Goal: Information Seeking & Learning: Learn about a topic

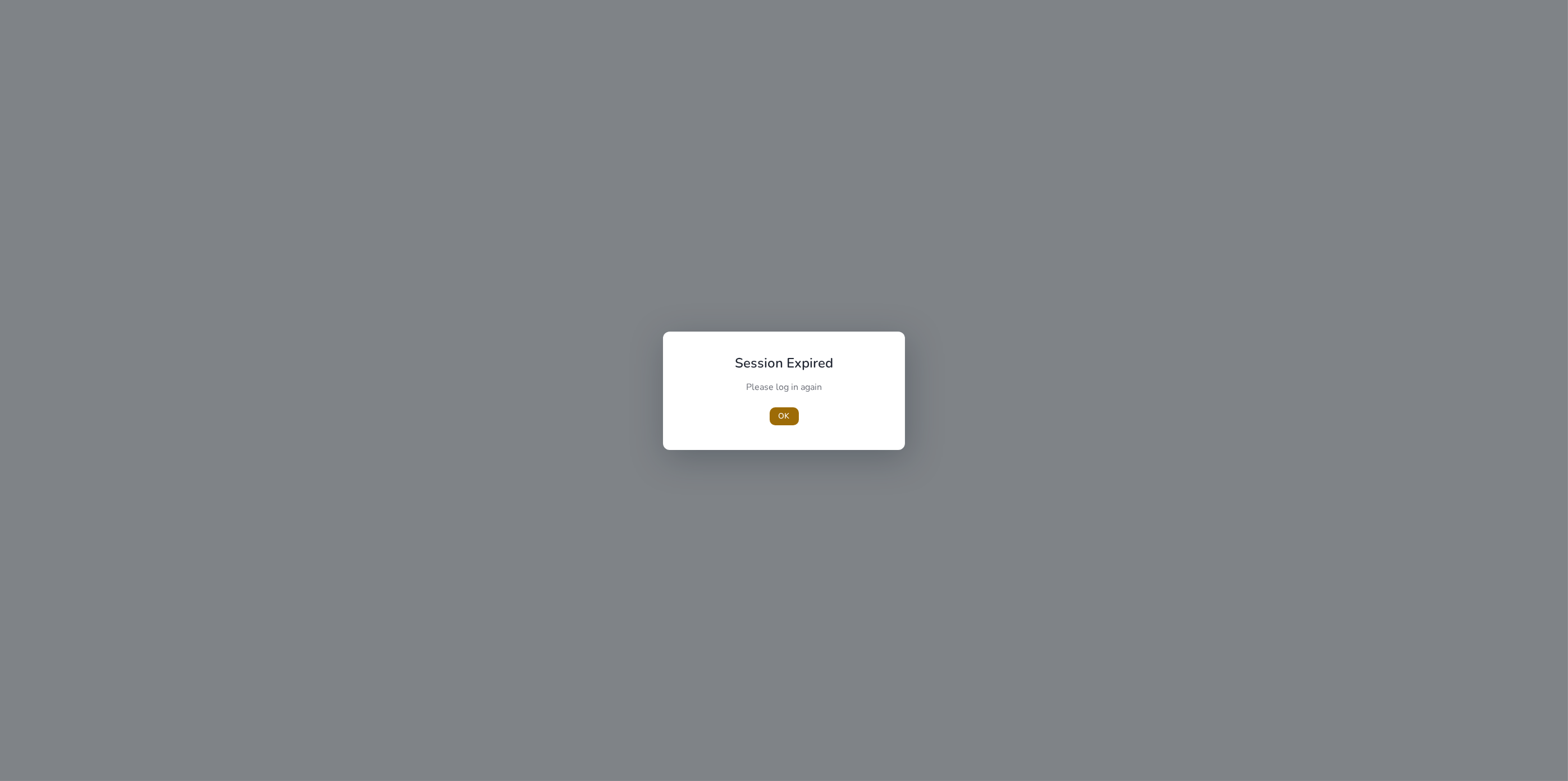
click at [779, 417] on span "OK" at bounding box center [784, 417] width 11 height 12
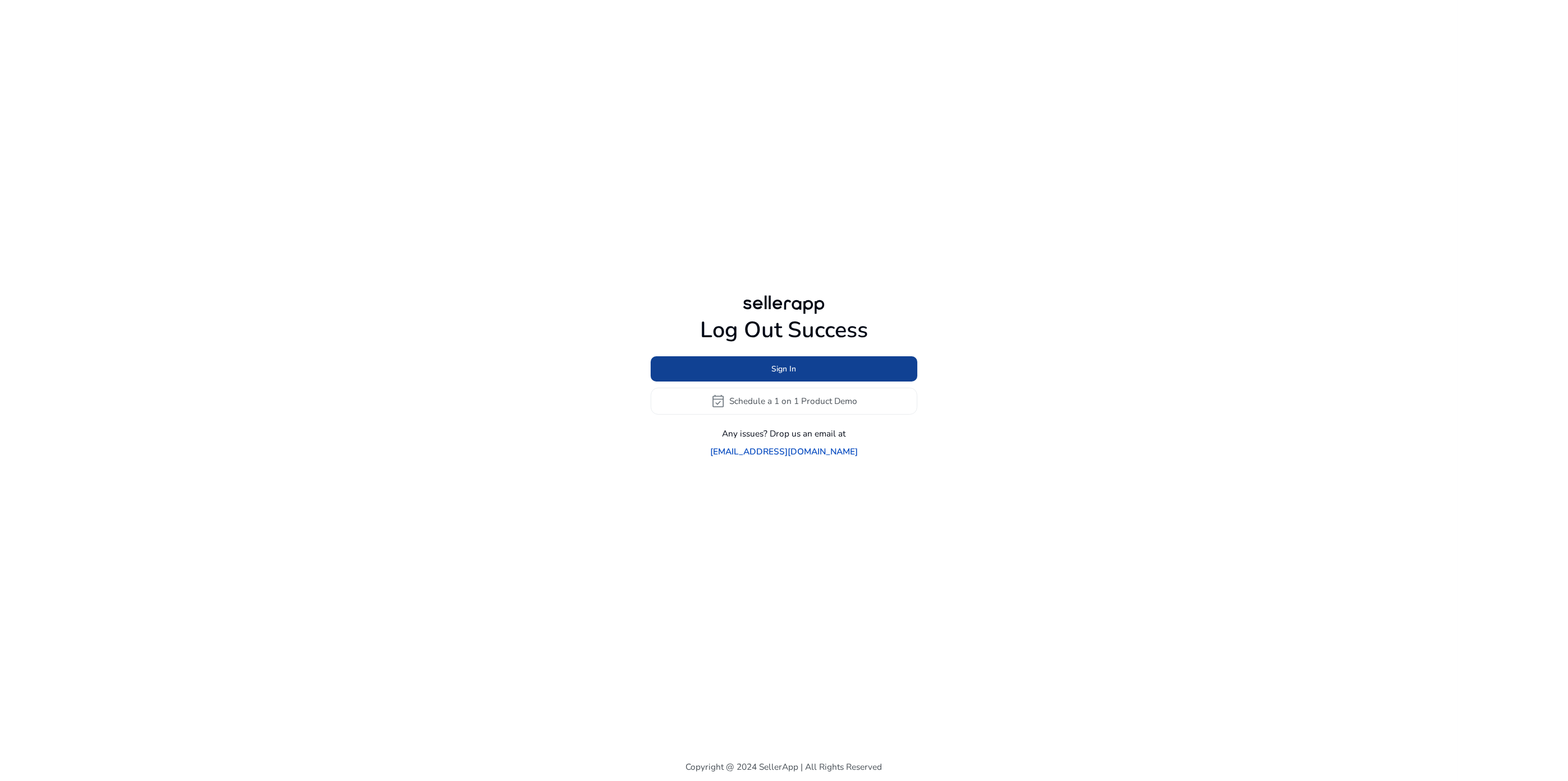
click at [780, 375] on span "Sign In" at bounding box center [784, 369] width 25 height 12
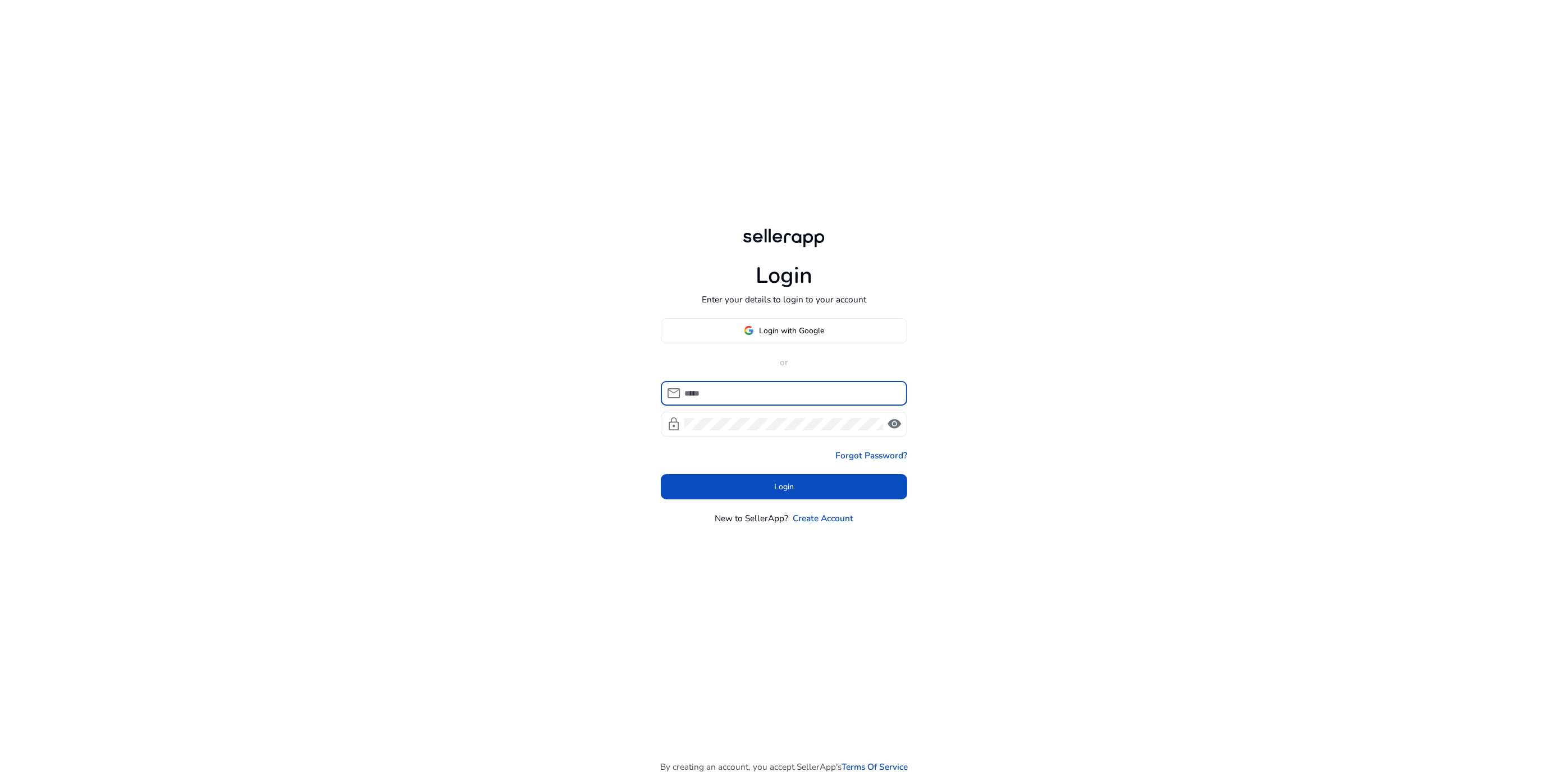
click at [768, 390] on input at bounding box center [791, 393] width 214 height 13
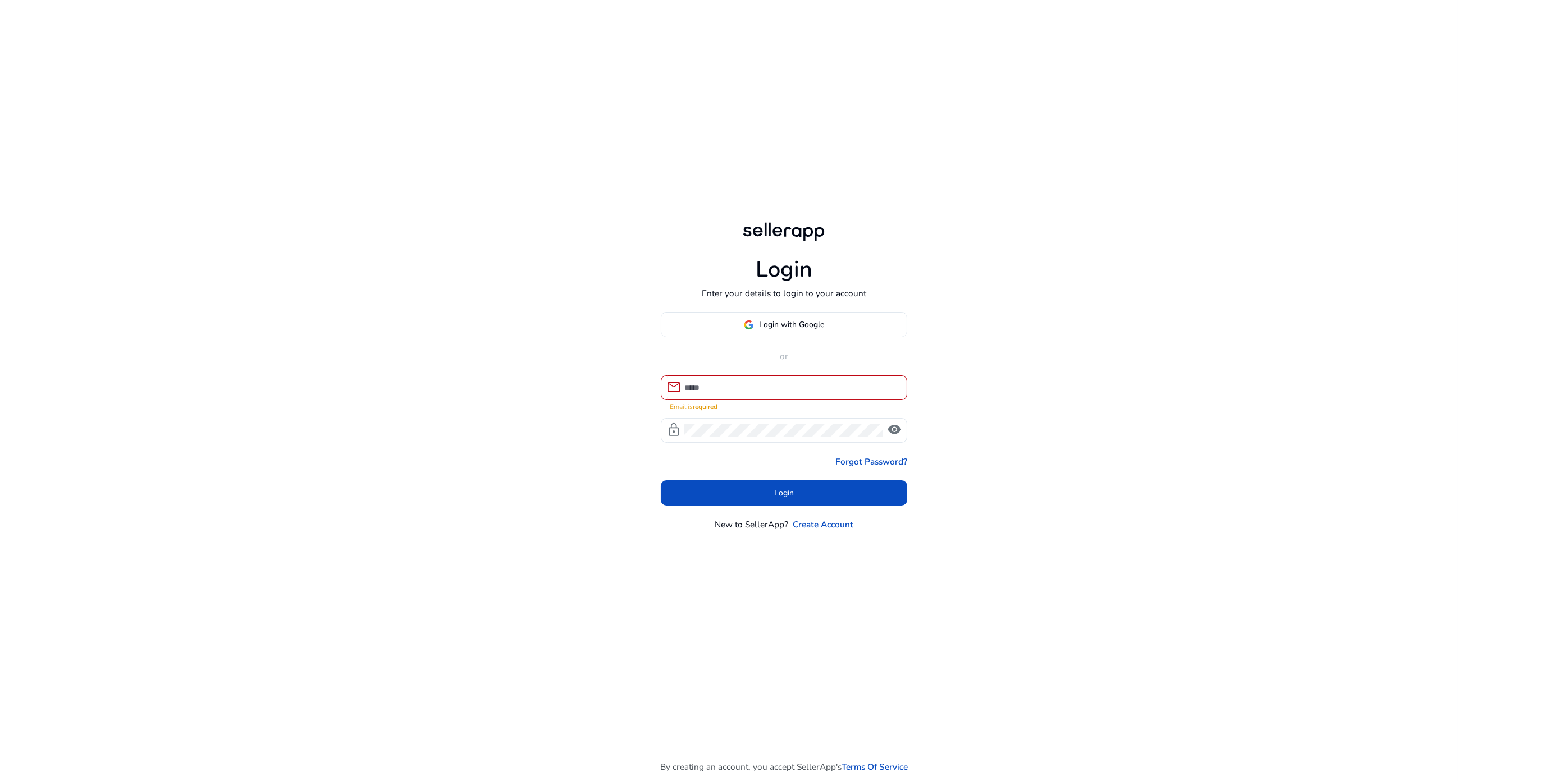
type input "**********"
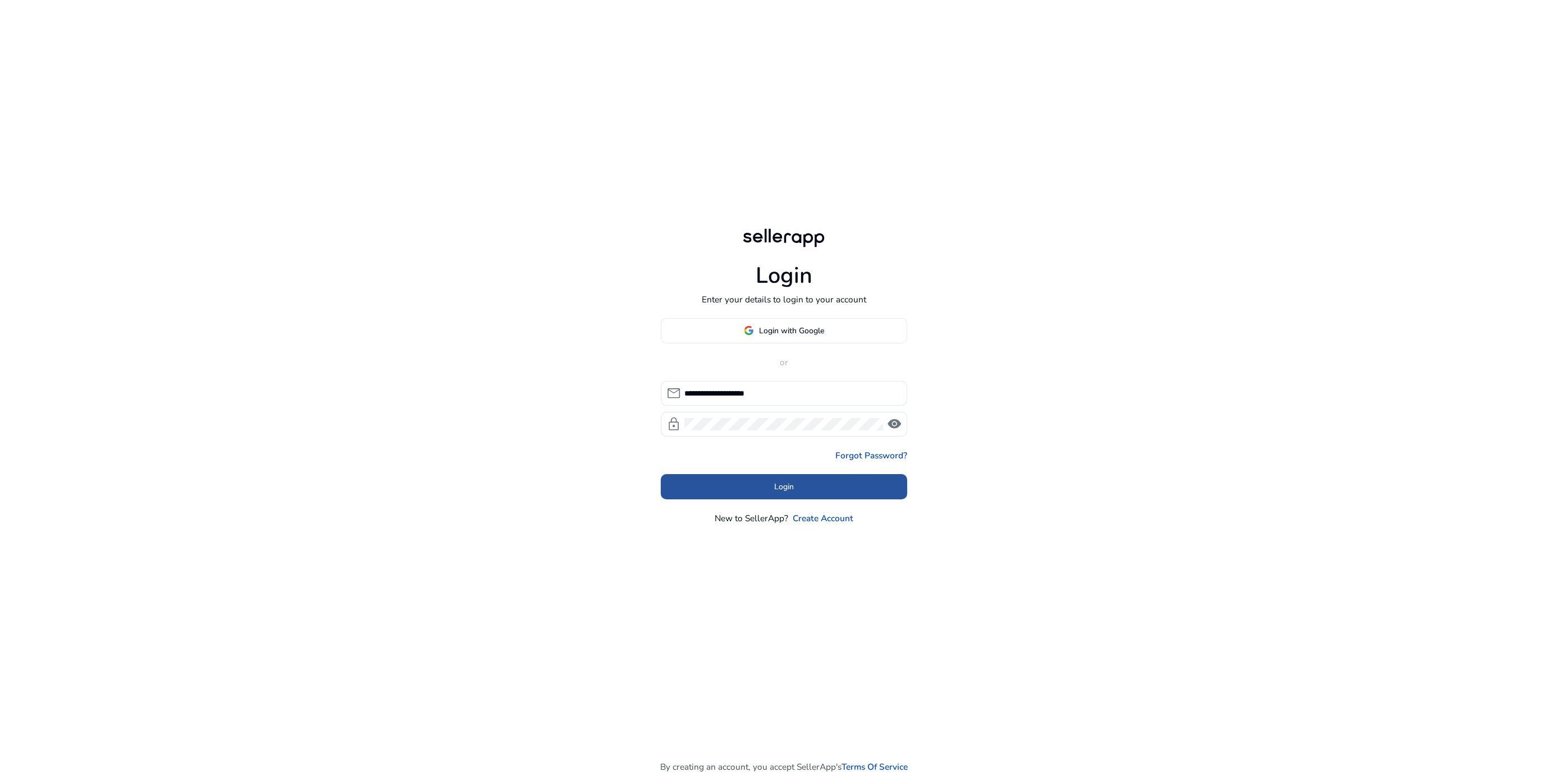
click at [835, 484] on span at bounding box center [783, 487] width 247 height 27
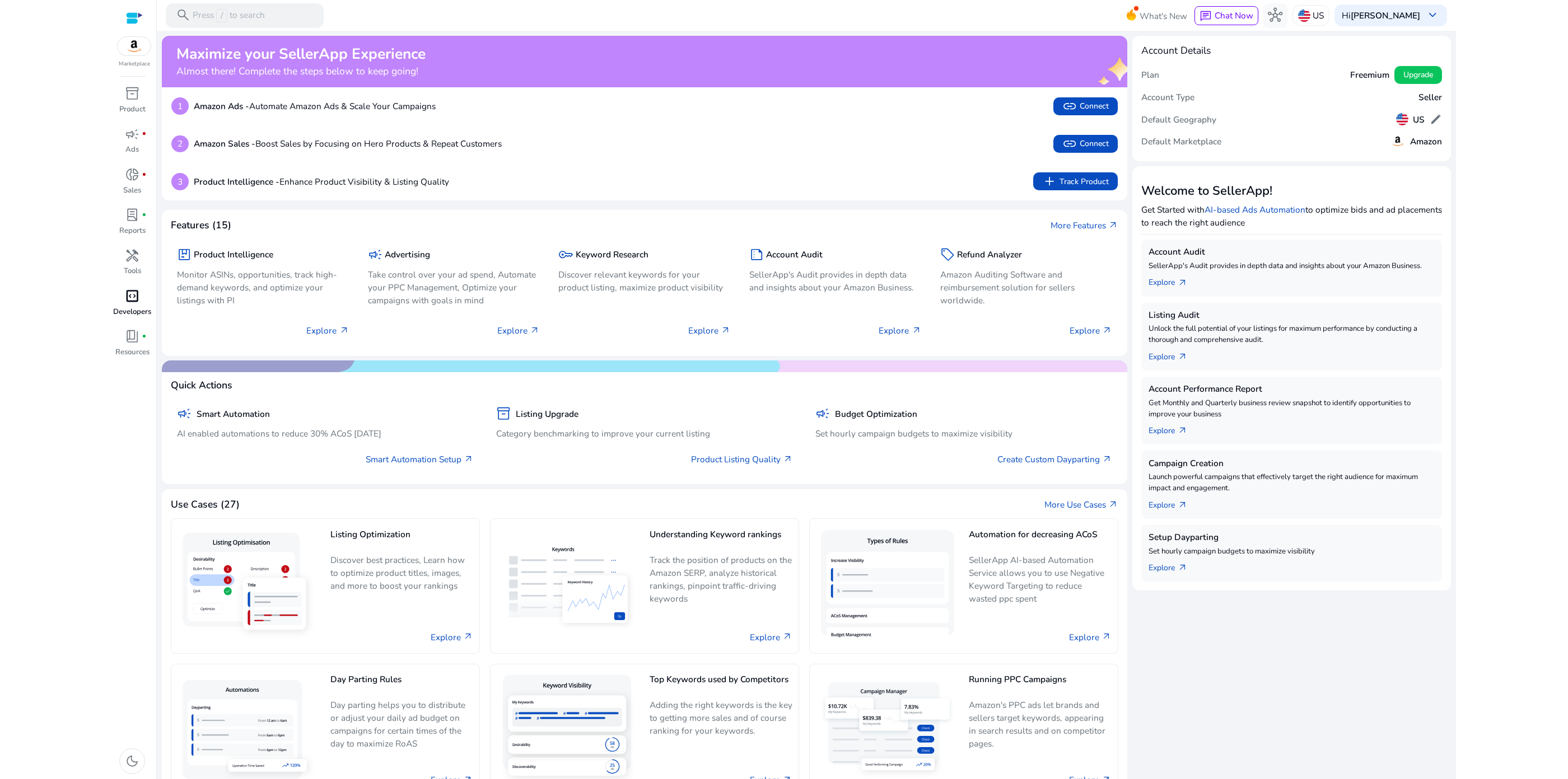
click at [138, 308] on p "Developers" at bounding box center [132, 312] width 38 height 11
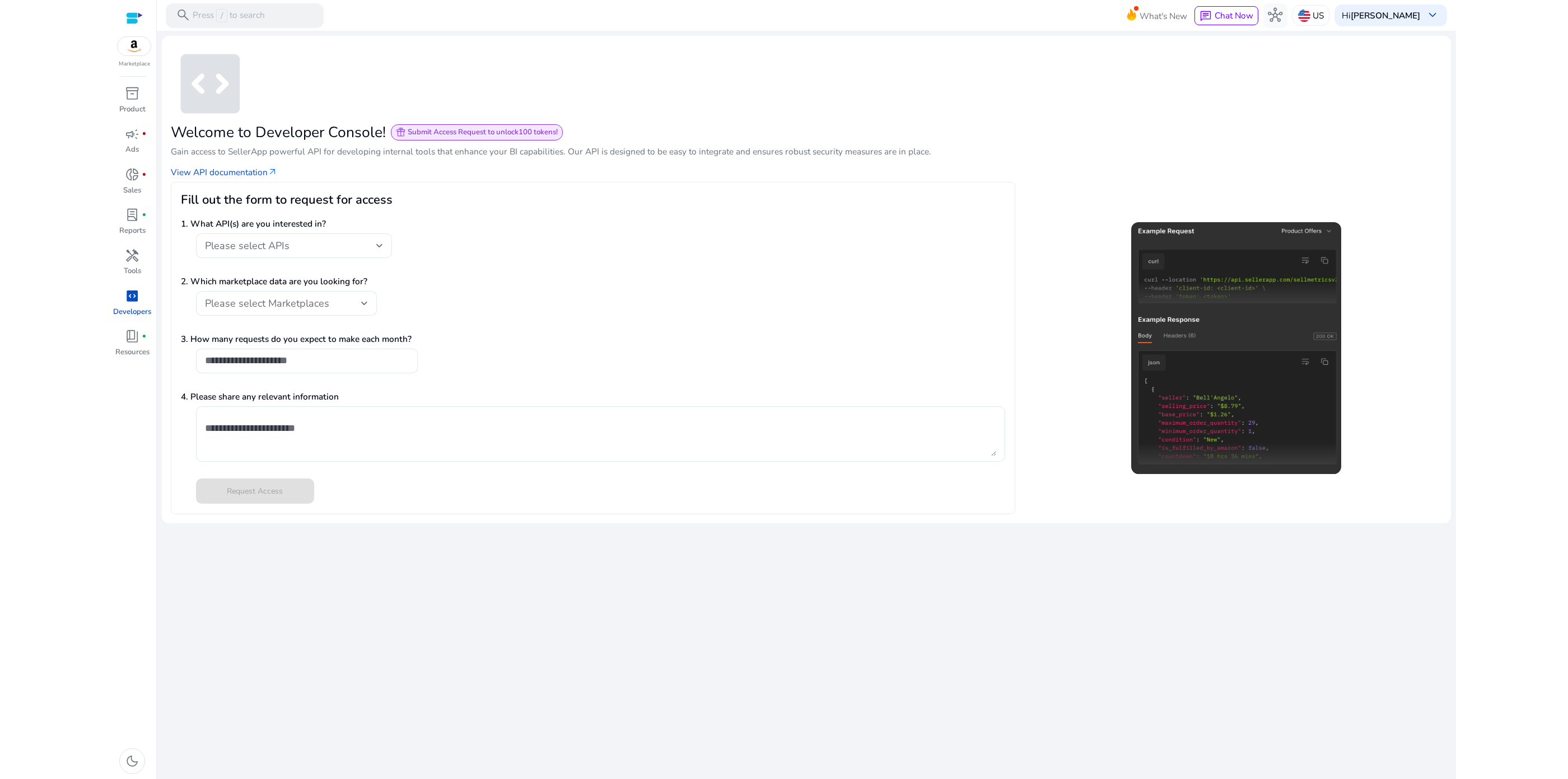
click at [139, 311] on p "Developers" at bounding box center [132, 312] width 38 height 11
drag, startPoint x: 616, startPoint y: 665, endPoint x: 610, endPoint y: 661, distance: 7.2
click at [616, 665] on div "We are getting things ready for you... code_blocks Welcome to Developer Console…" at bounding box center [807, 404] width 1289 height 749
click at [10, 456] on html "We recommend switching to desktop view for the best experience. Marketplace inv…" at bounding box center [784, 390] width 1568 height 779
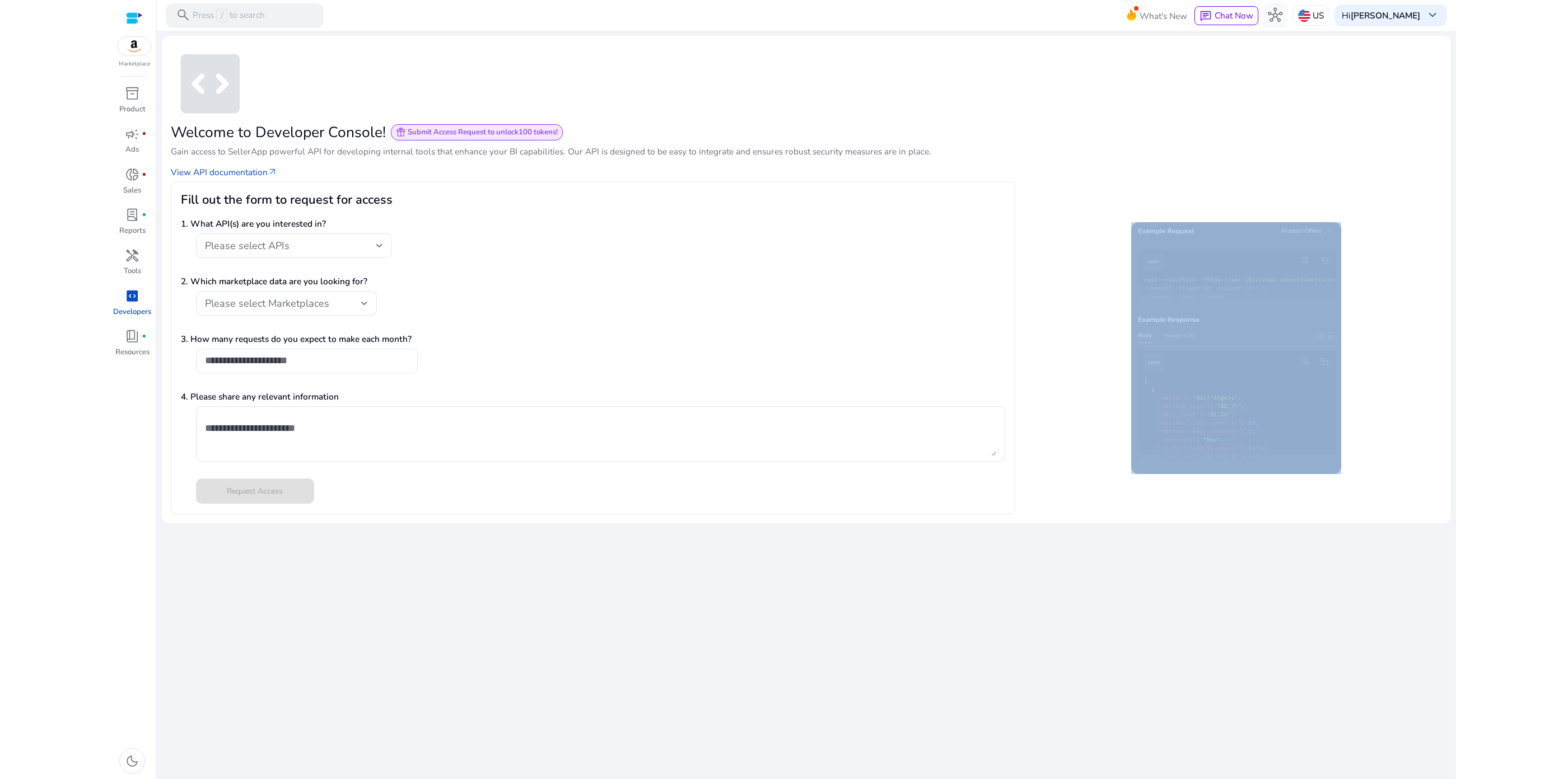
click at [10, 456] on html "We recommend switching to desktop view for the best experience. Marketplace inv…" at bounding box center [784, 390] width 1568 height 779
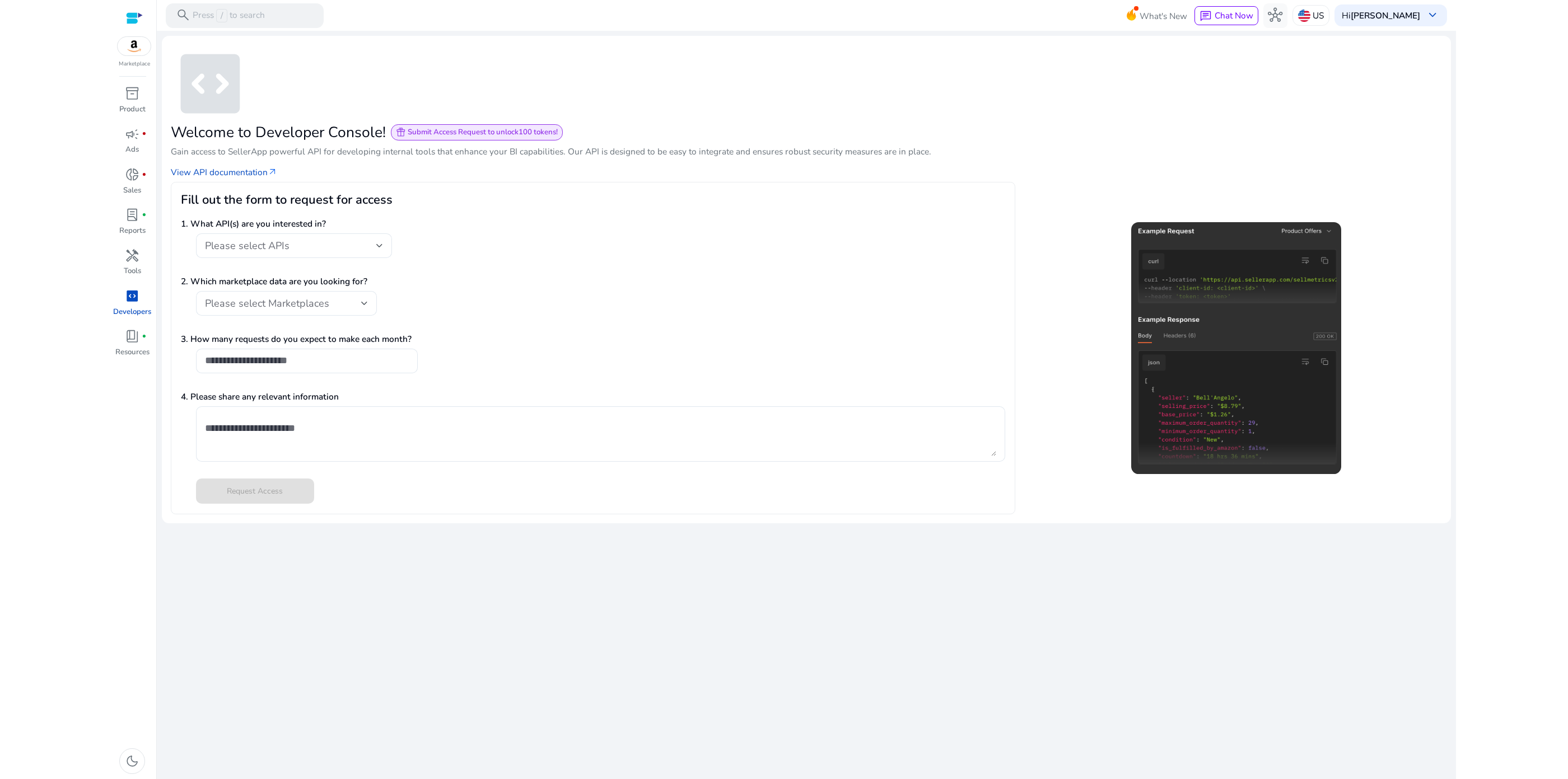
click at [949, 592] on div "We are getting things ready for you... code_blocks Welcome to Developer Console…" at bounding box center [807, 404] width 1289 height 749
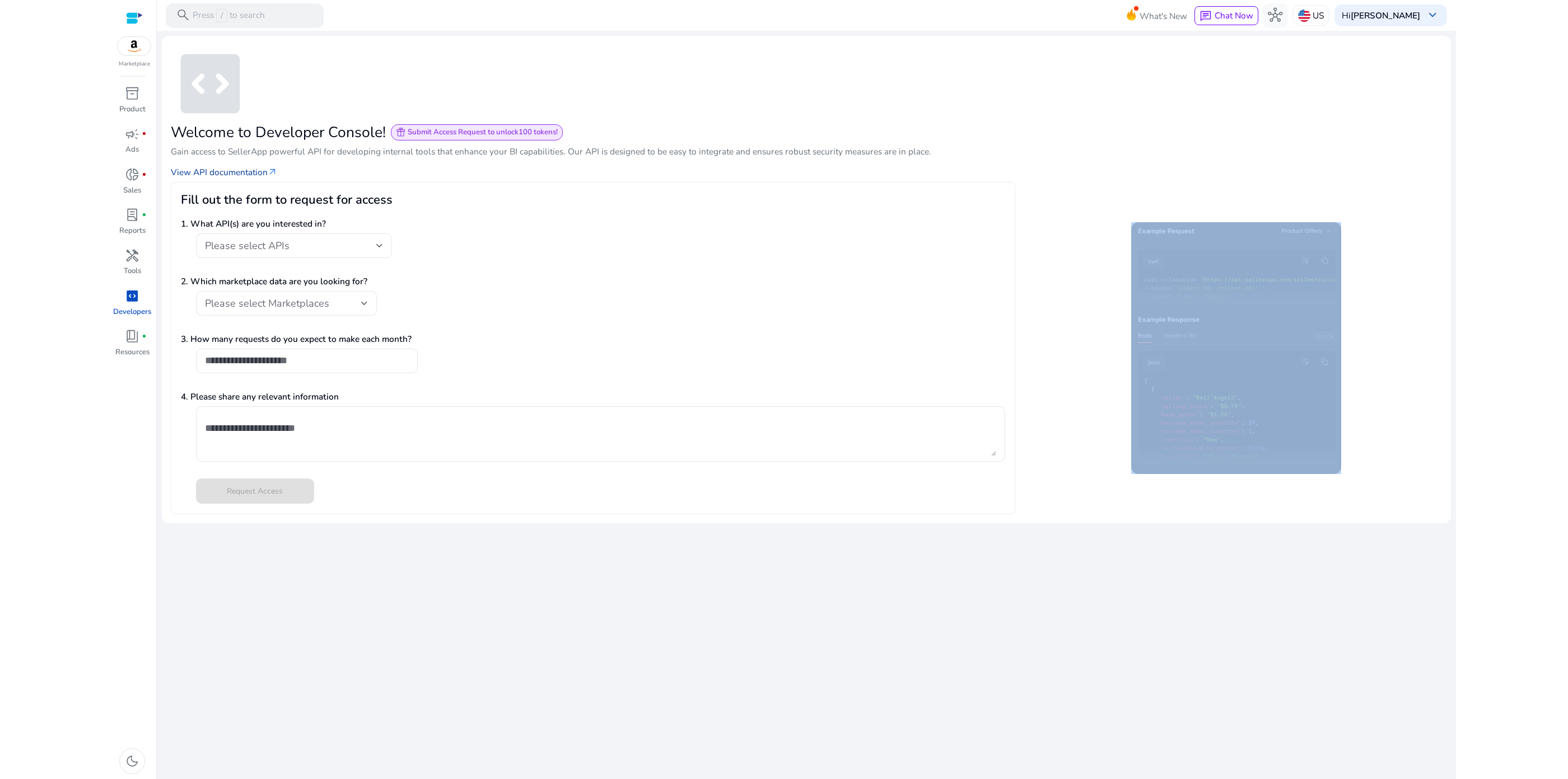
click at [244, 172] on link "View API documentation arrow_outward" at bounding box center [225, 172] width 107 height 13
click at [138, 343] on span "book_4" at bounding box center [132, 337] width 15 height 15
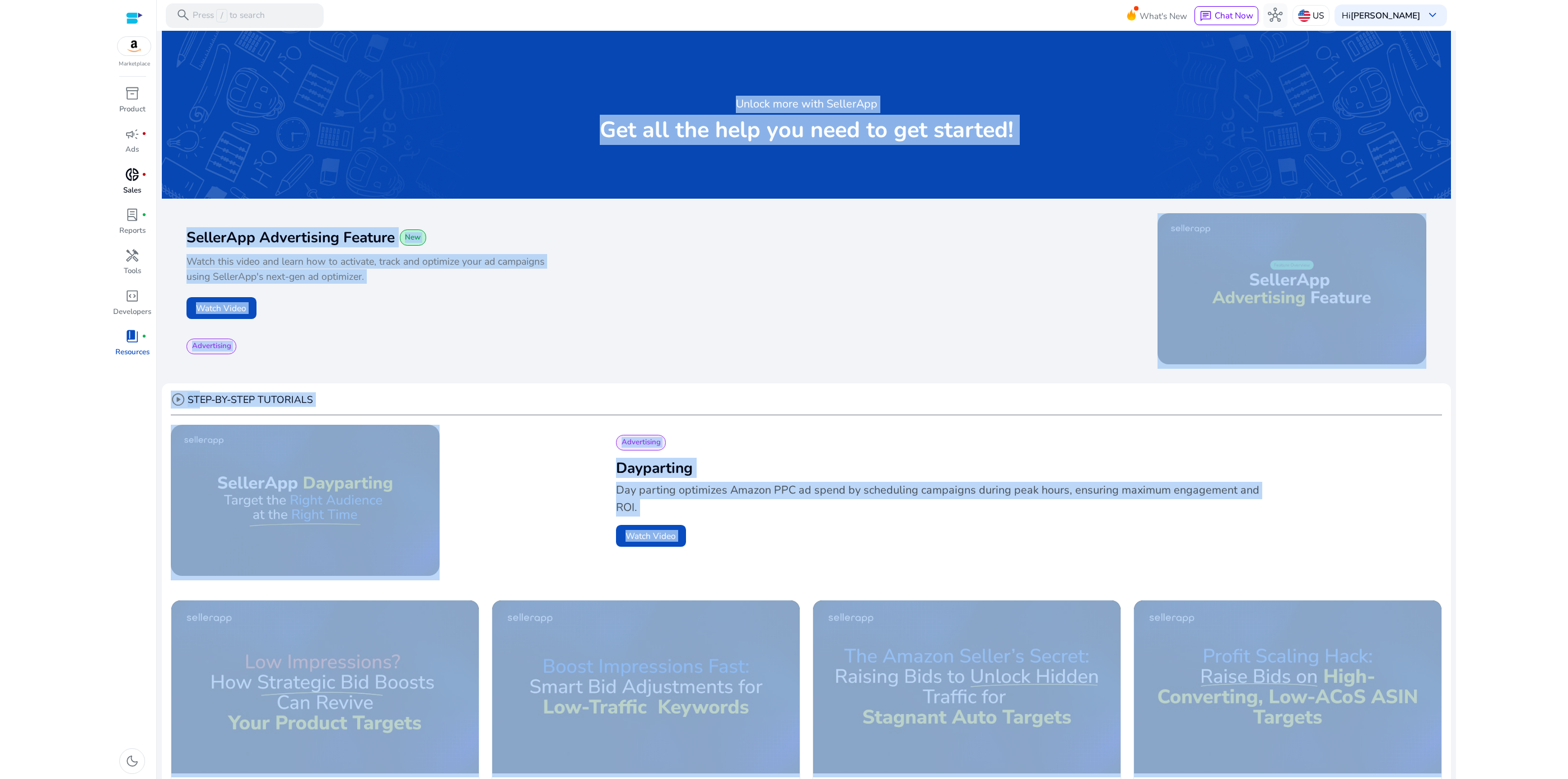
click at [121, 192] on link "donut_small fiber_manual_record Sales" at bounding box center [132, 185] width 40 height 40
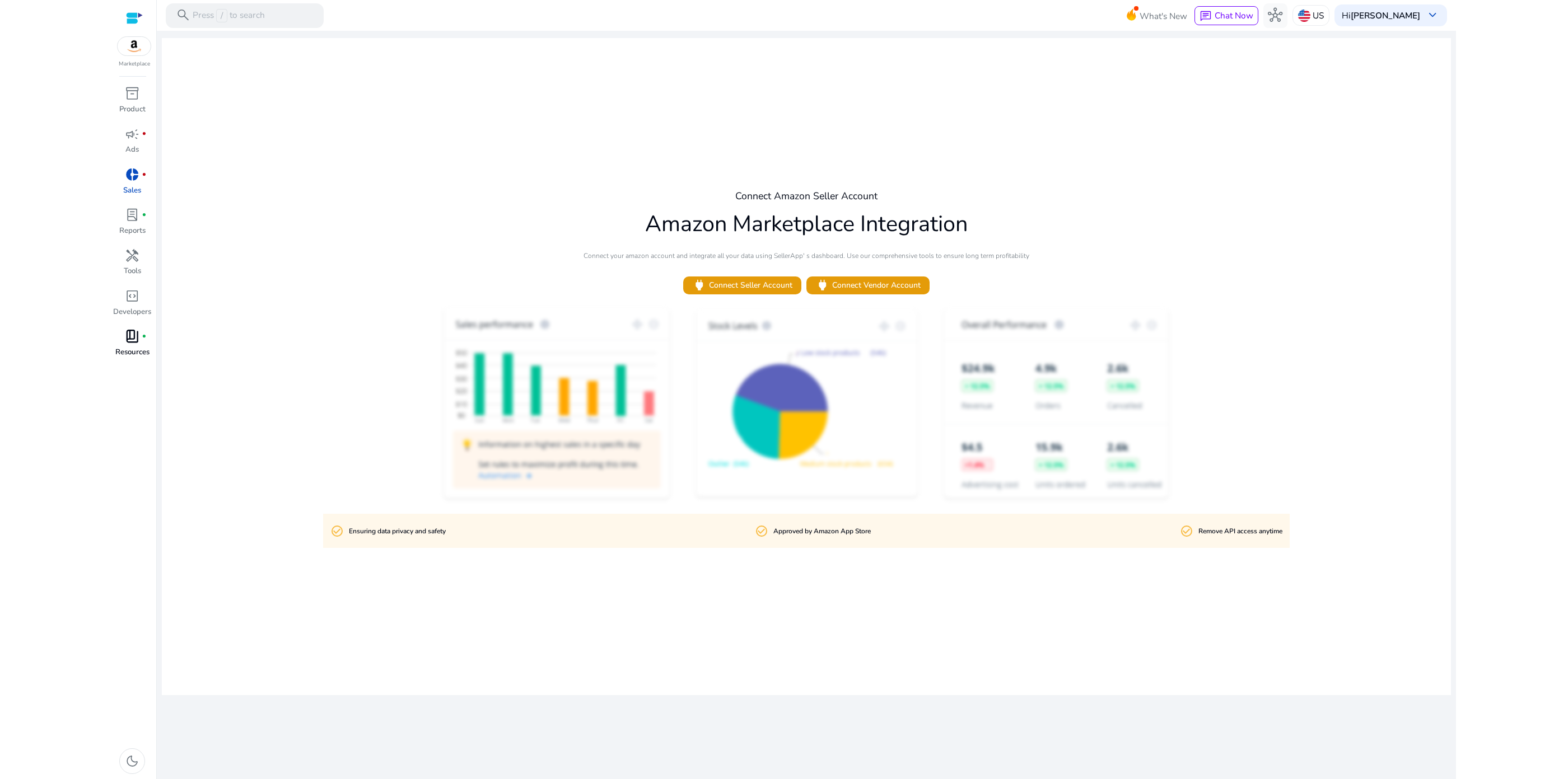
click at [141, 22] on div at bounding box center [134, 18] width 17 height 13
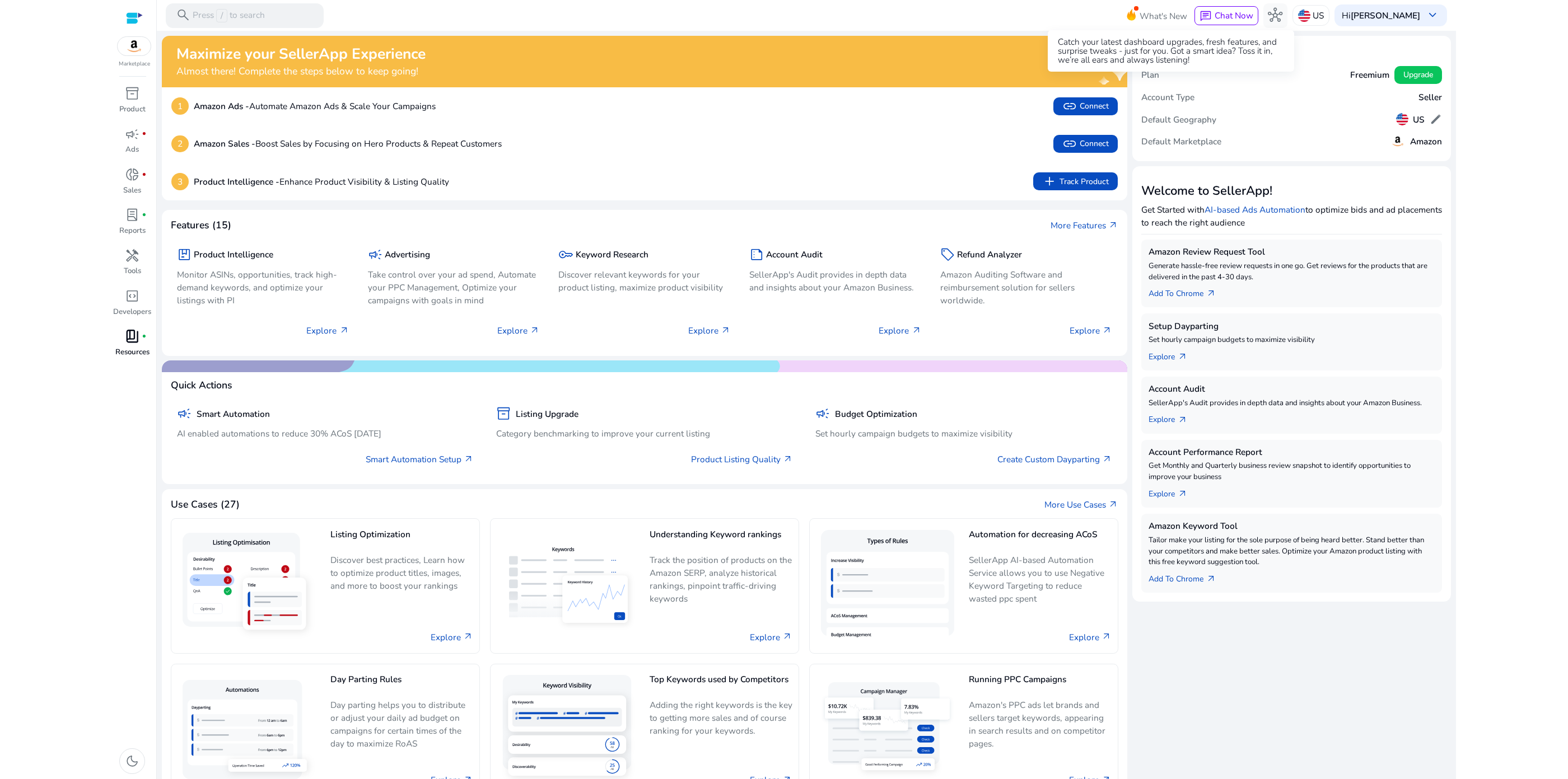
click at [1176, 16] on span "What's New" at bounding box center [1164, 16] width 48 height 19
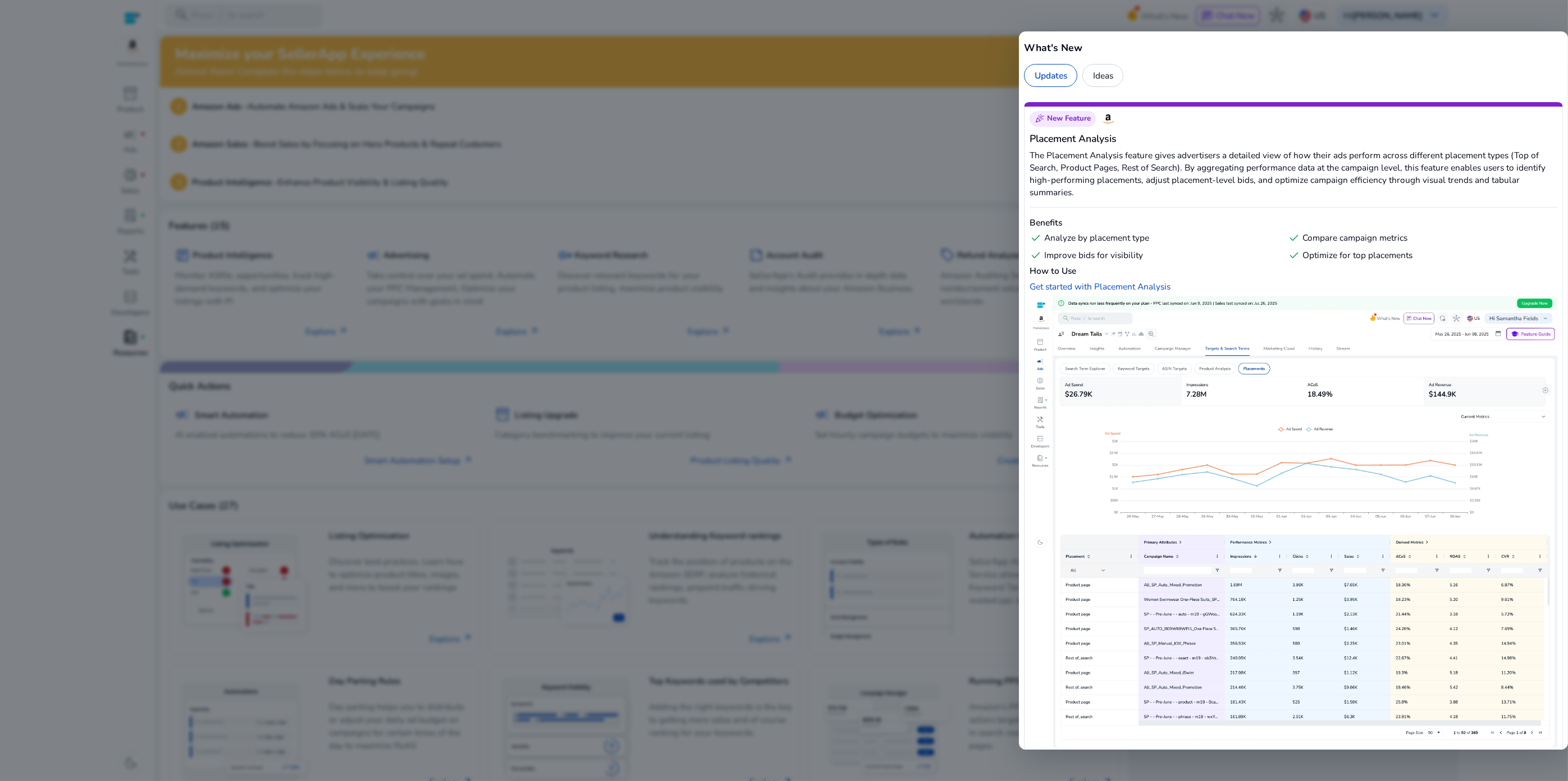
click at [1179, 16] on div at bounding box center [784, 390] width 1568 height 781
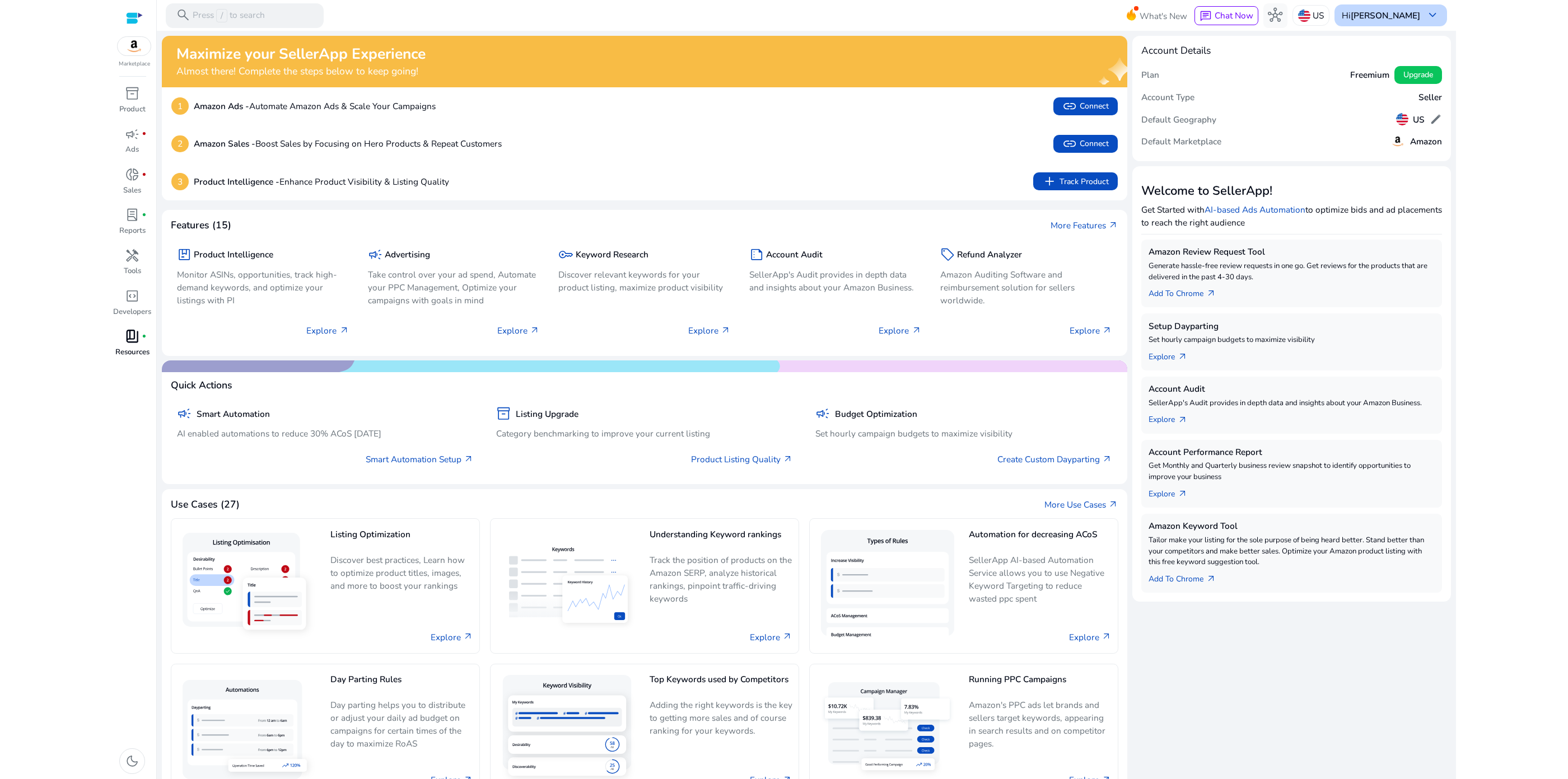
click at [1382, 15] on b "[PERSON_NAME]" at bounding box center [1385, 16] width 69 height 12
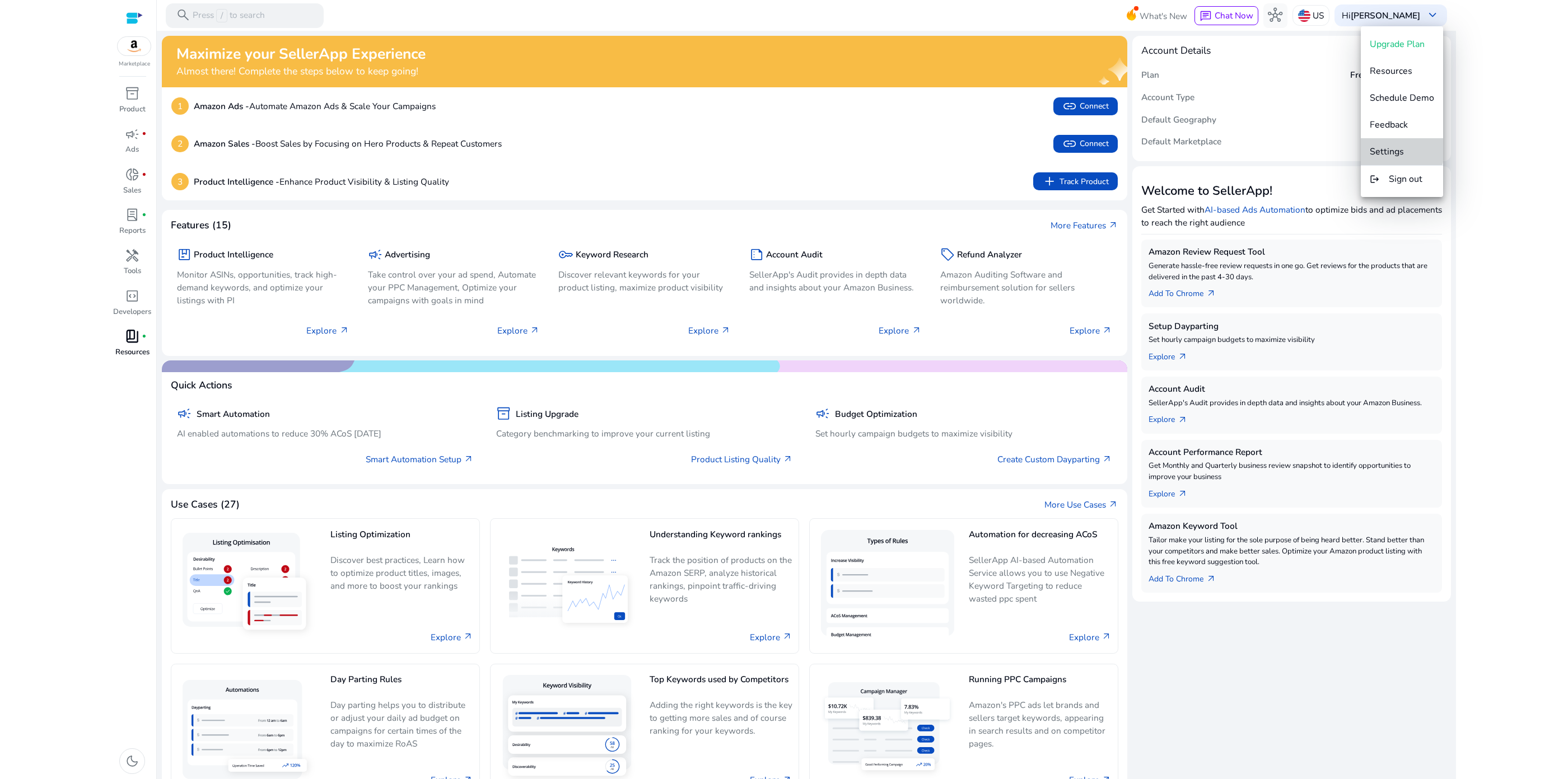
click at [1402, 149] on span "Settings" at bounding box center [1387, 152] width 34 height 13
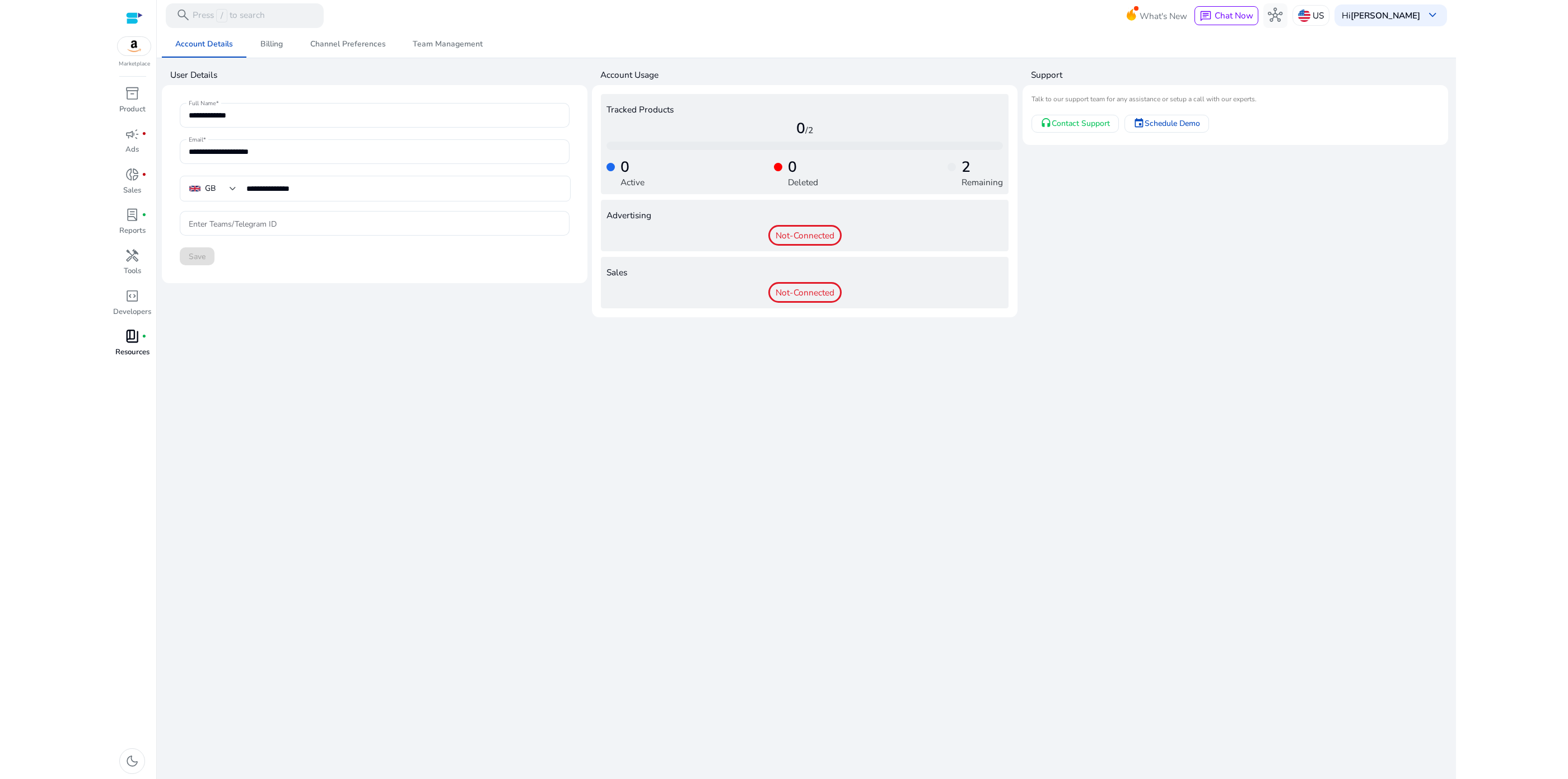
click at [269, 403] on div "**********" at bounding box center [807, 404] width 1289 height 749
click at [419, 36] on span "Team Management" at bounding box center [448, 44] width 70 height 27
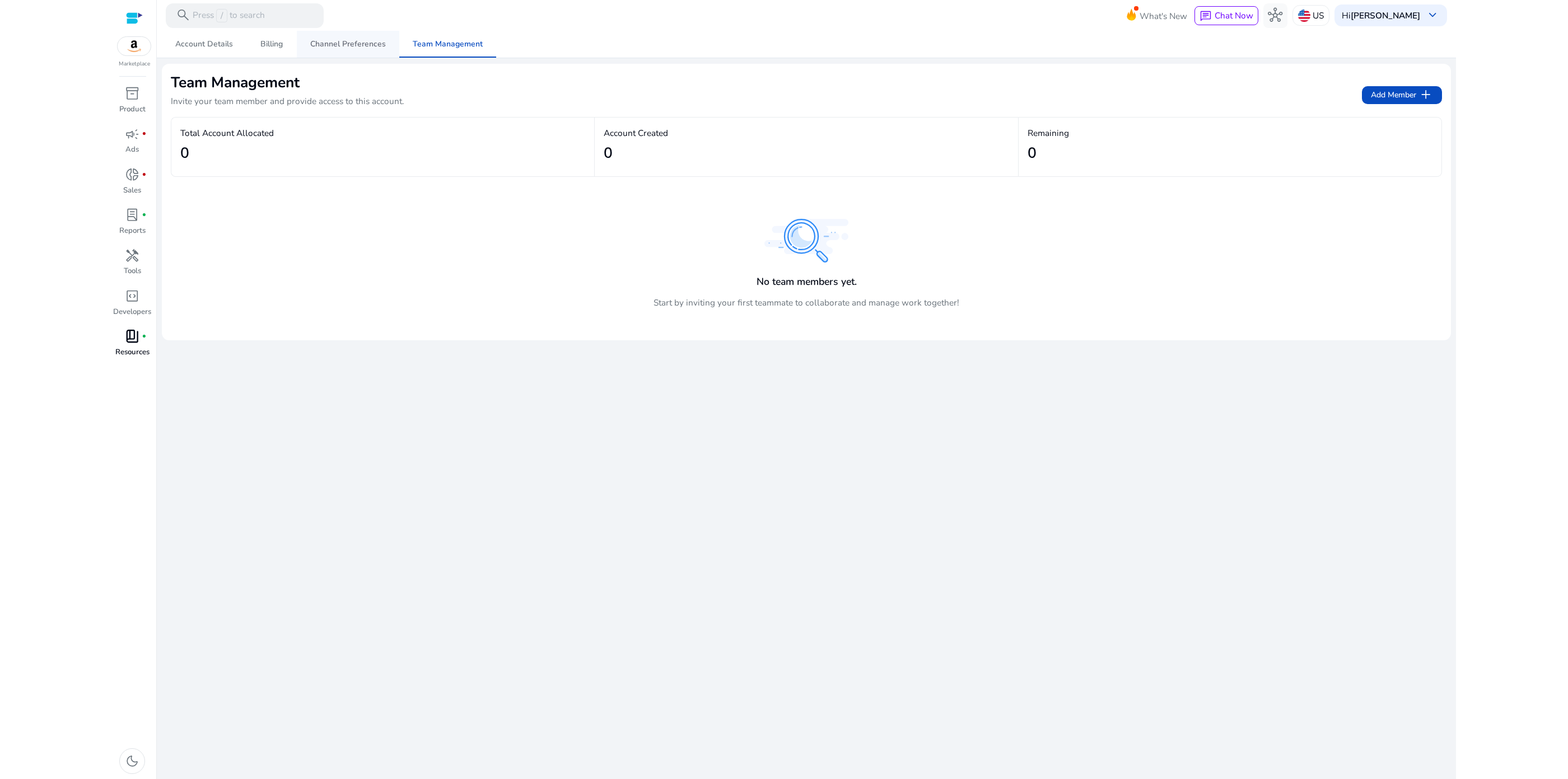
click at [326, 47] on span "Channel Preferences" at bounding box center [348, 44] width 76 height 8
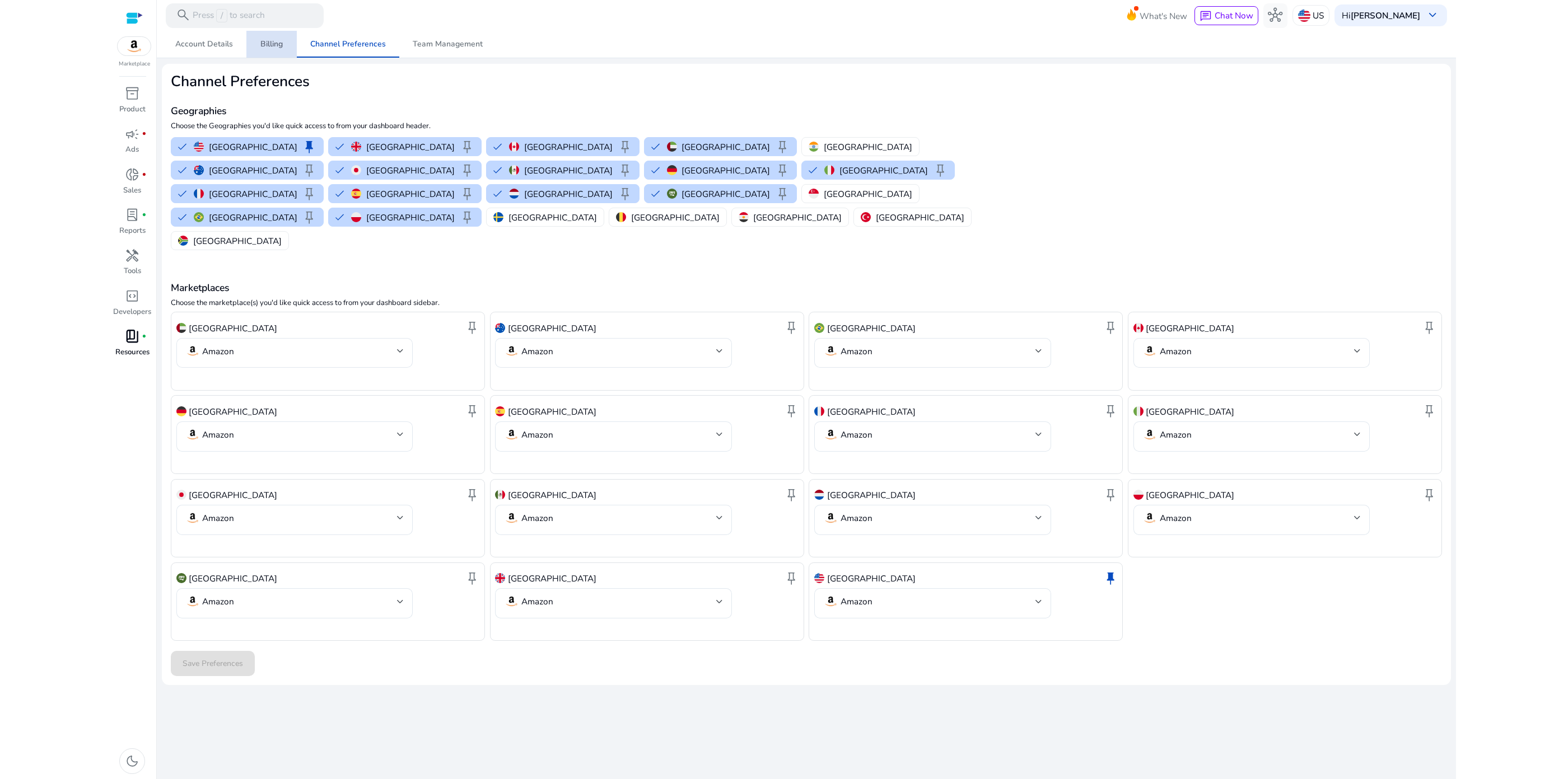
click at [279, 51] on span "Billing" at bounding box center [271, 44] width 22 height 27
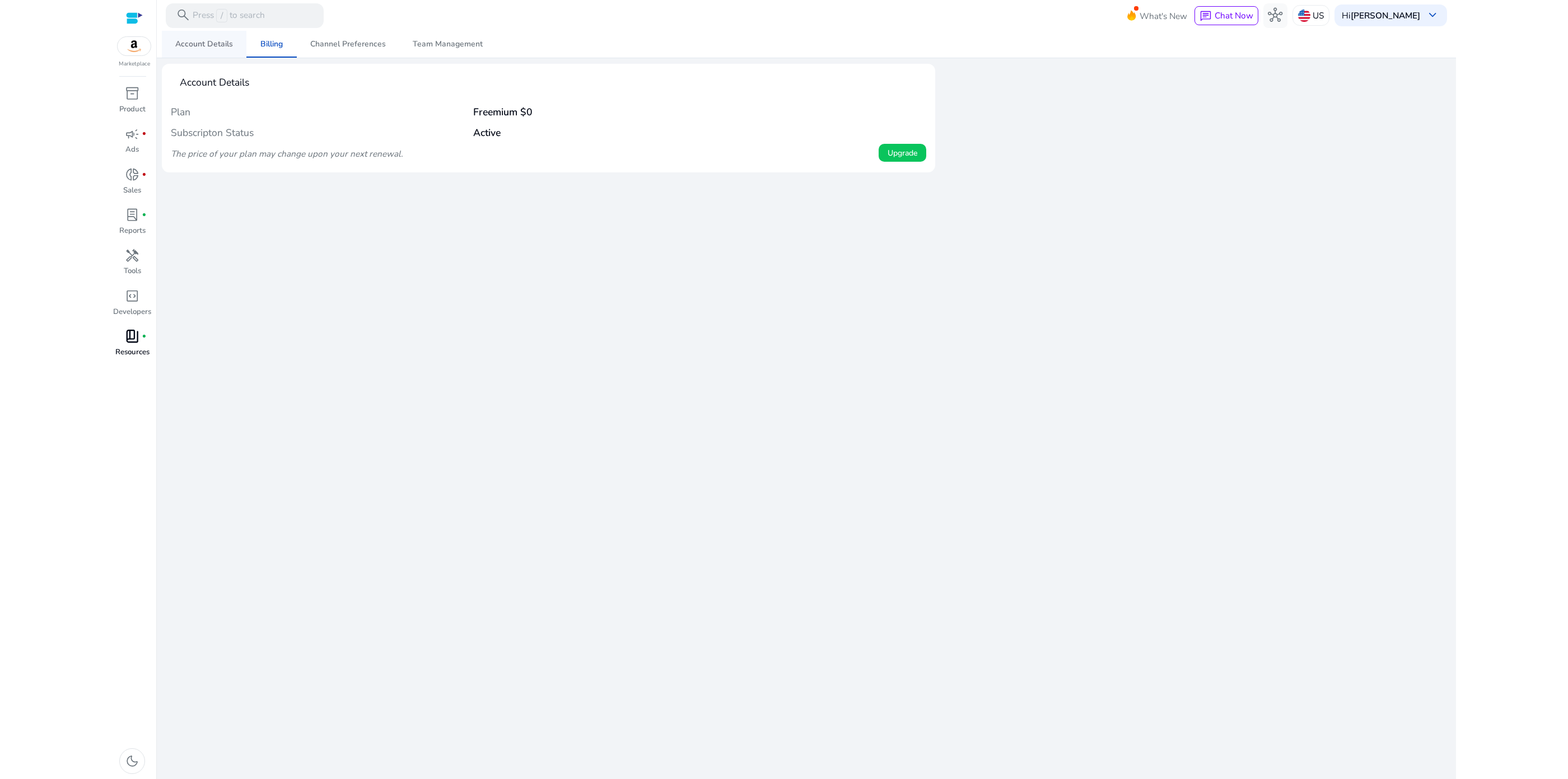
click at [215, 51] on span "Account Details" at bounding box center [204, 44] width 58 height 27
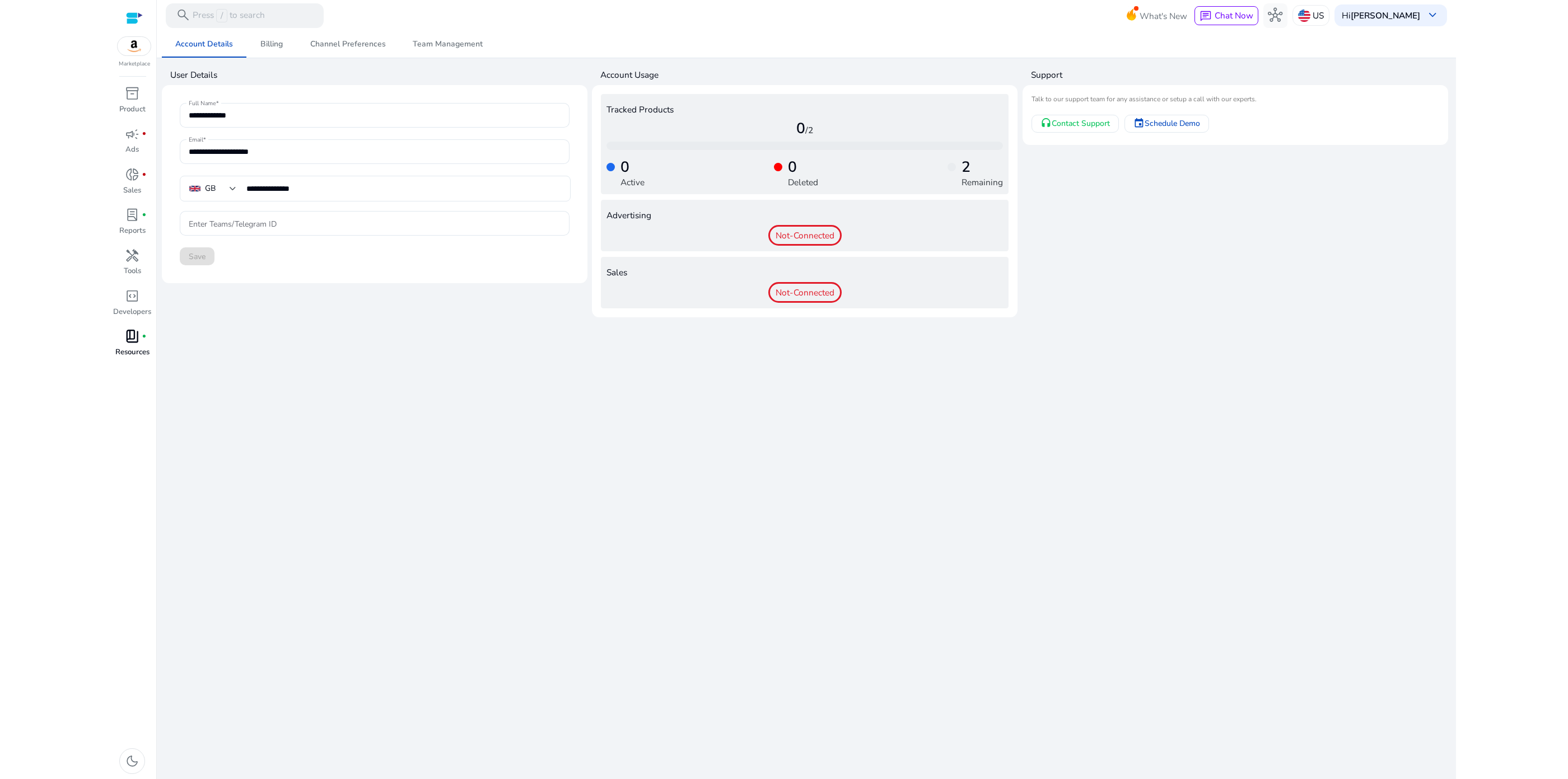
click at [1156, 315] on div "**********" at bounding box center [807, 404] width 1289 height 749
click at [1442, 19] on div "Hi Jamie Shanley keyboard_arrow_down" at bounding box center [1390, 15] width 112 height 22
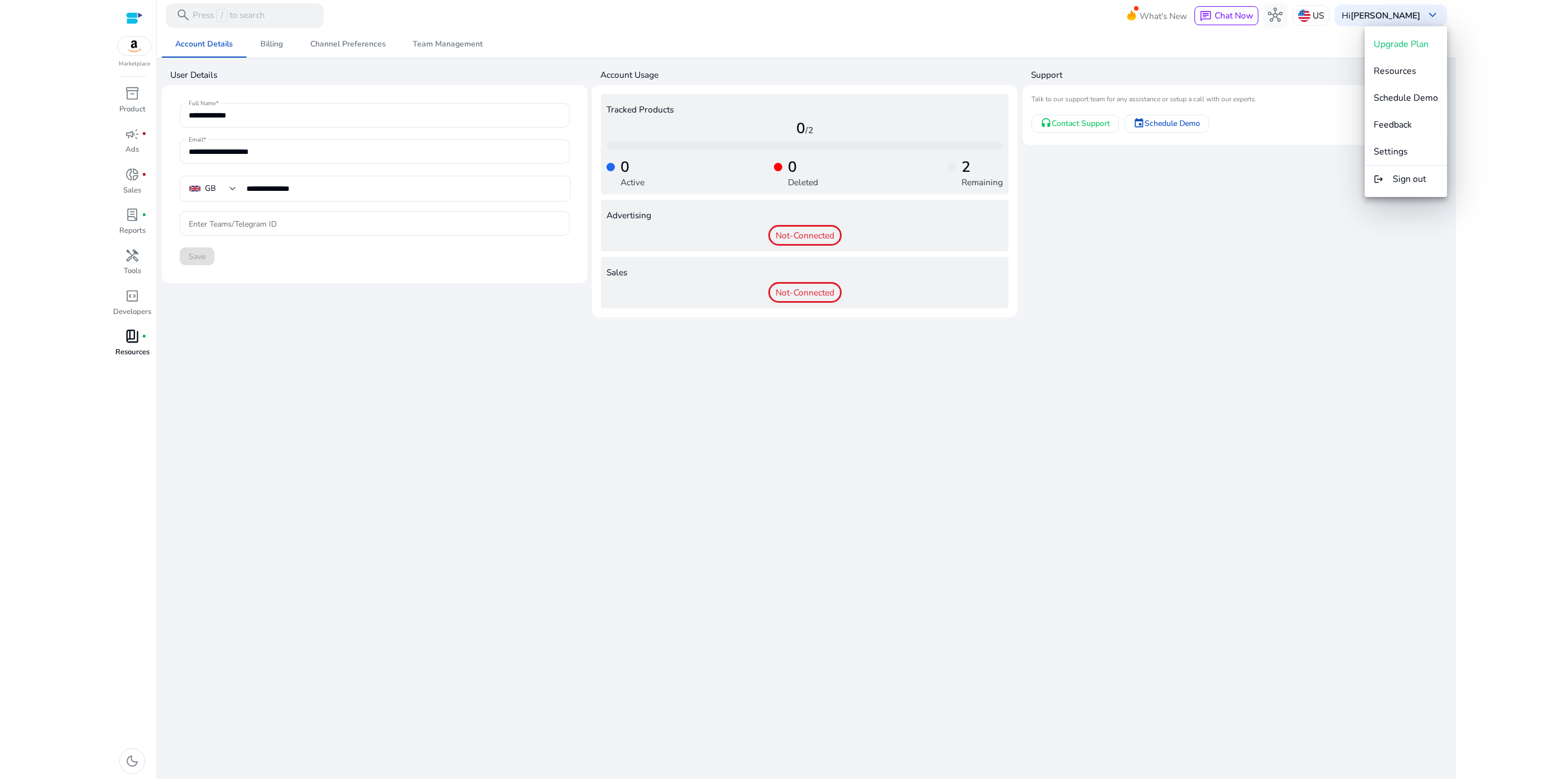
drag, startPoint x: 672, startPoint y: 508, endPoint x: 508, endPoint y: 441, distance: 177.2
click at [663, 507] on div at bounding box center [784, 390] width 1568 height 779
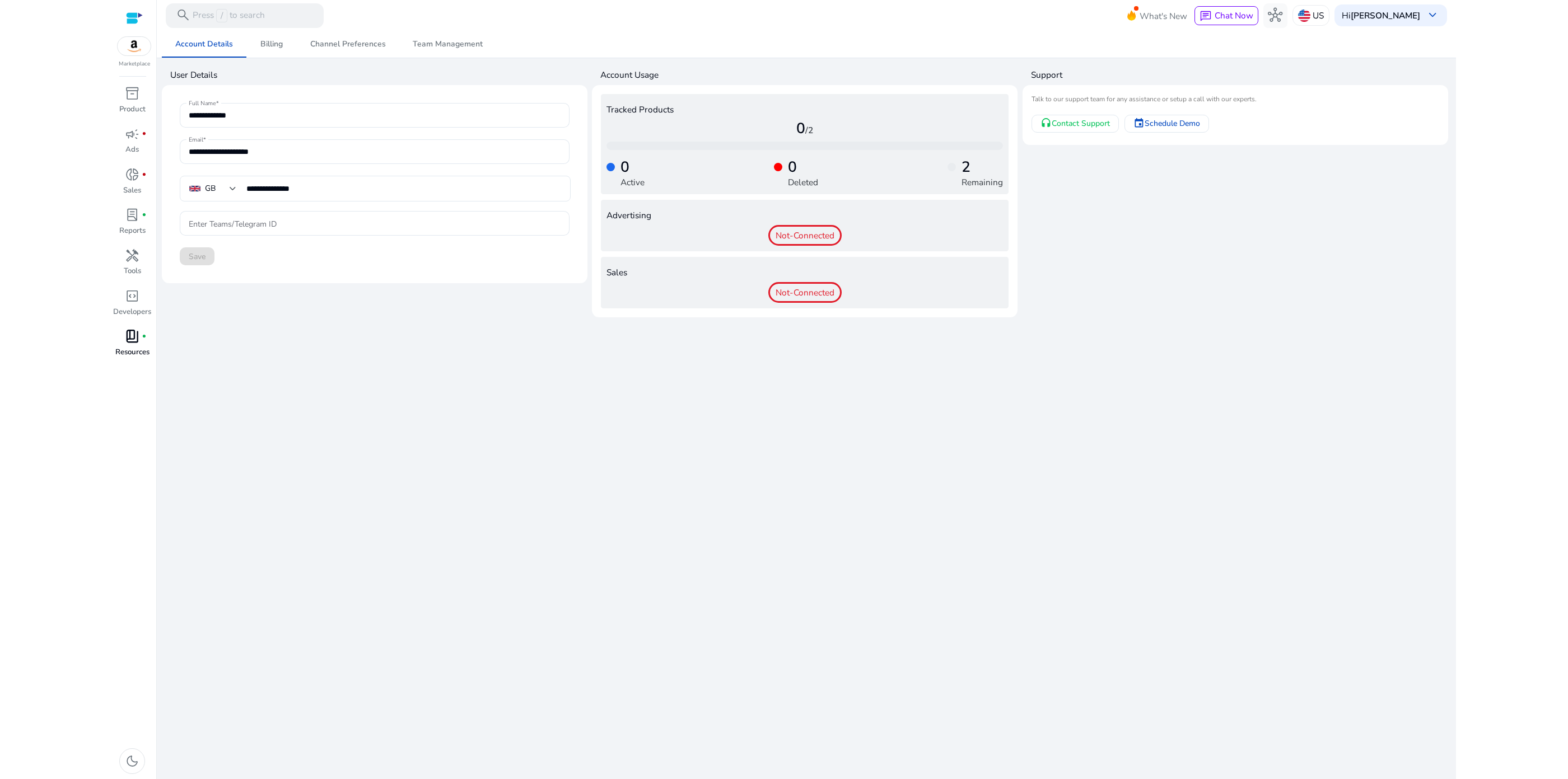
click at [128, 348] on p "Resources" at bounding box center [132, 352] width 34 height 11
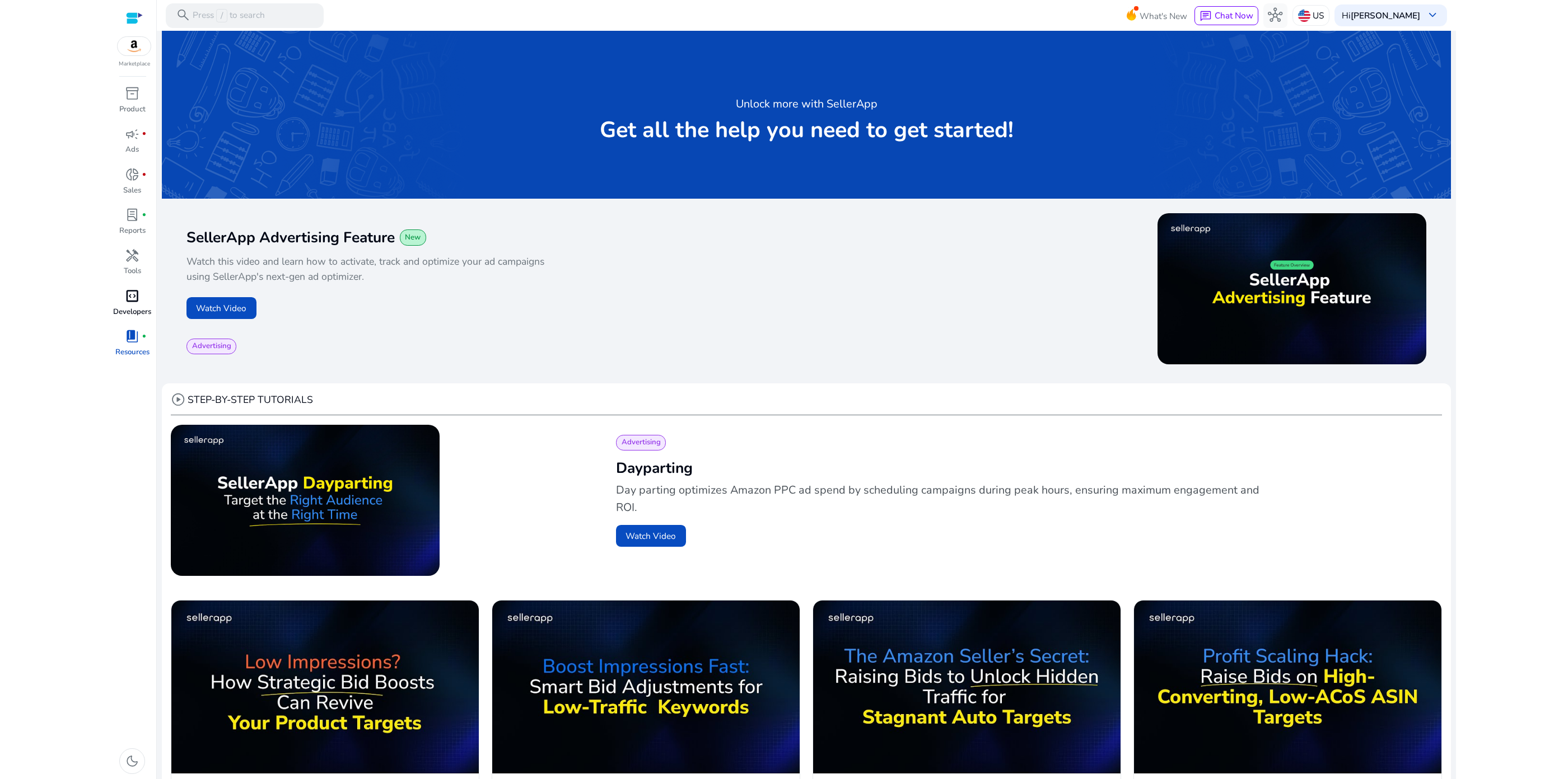
click at [138, 305] on div "code_blocks" at bounding box center [132, 297] width 34 height 19
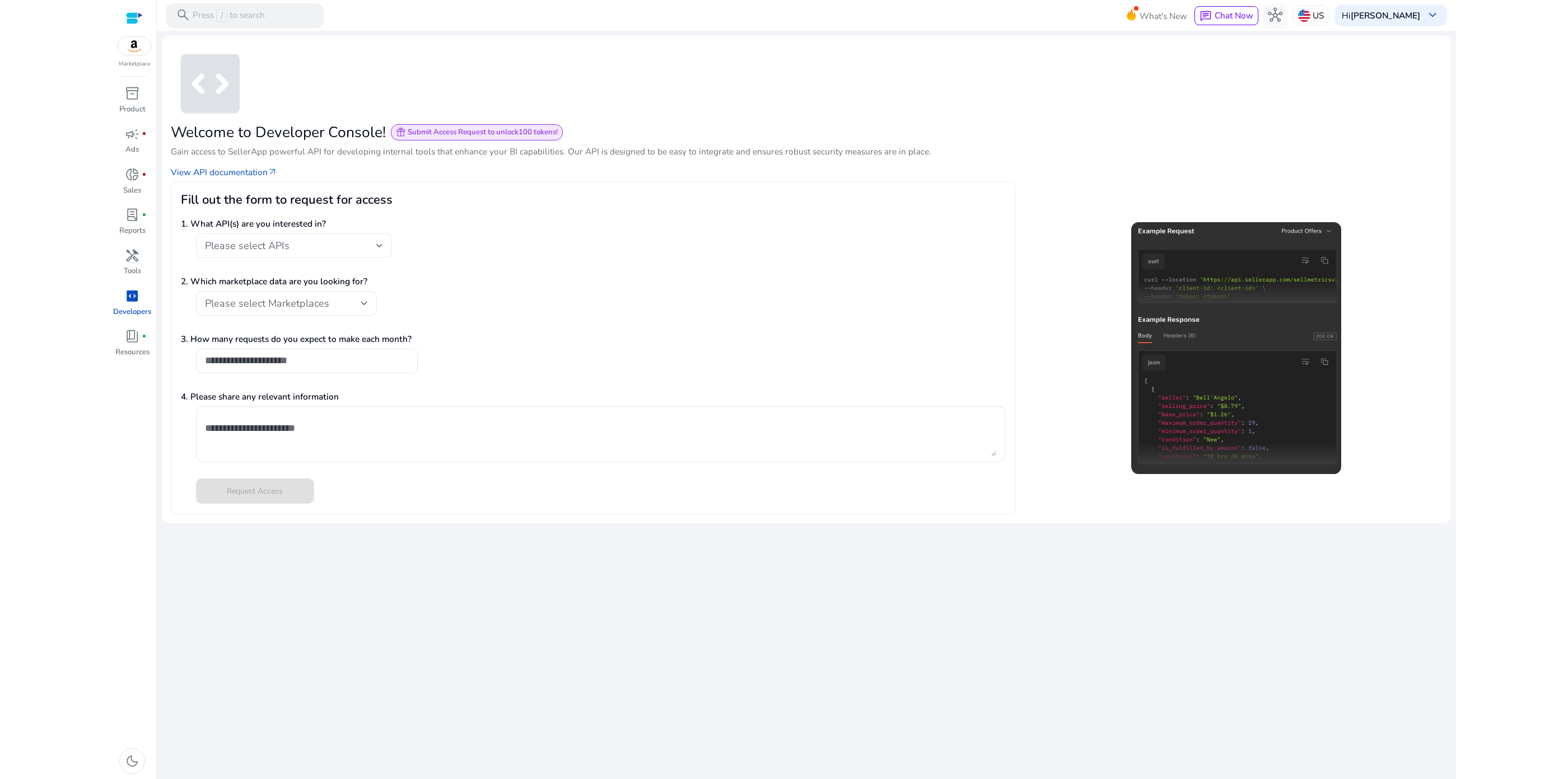
click at [587, 534] on div "We are getting things ready for you... code_blocks Welcome to Developer Console…" at bounding box center [807, 404] width 1289 height 749
click at [132, 175] on span "donut_small" at bounding box center [132, 175] width 15 height 15
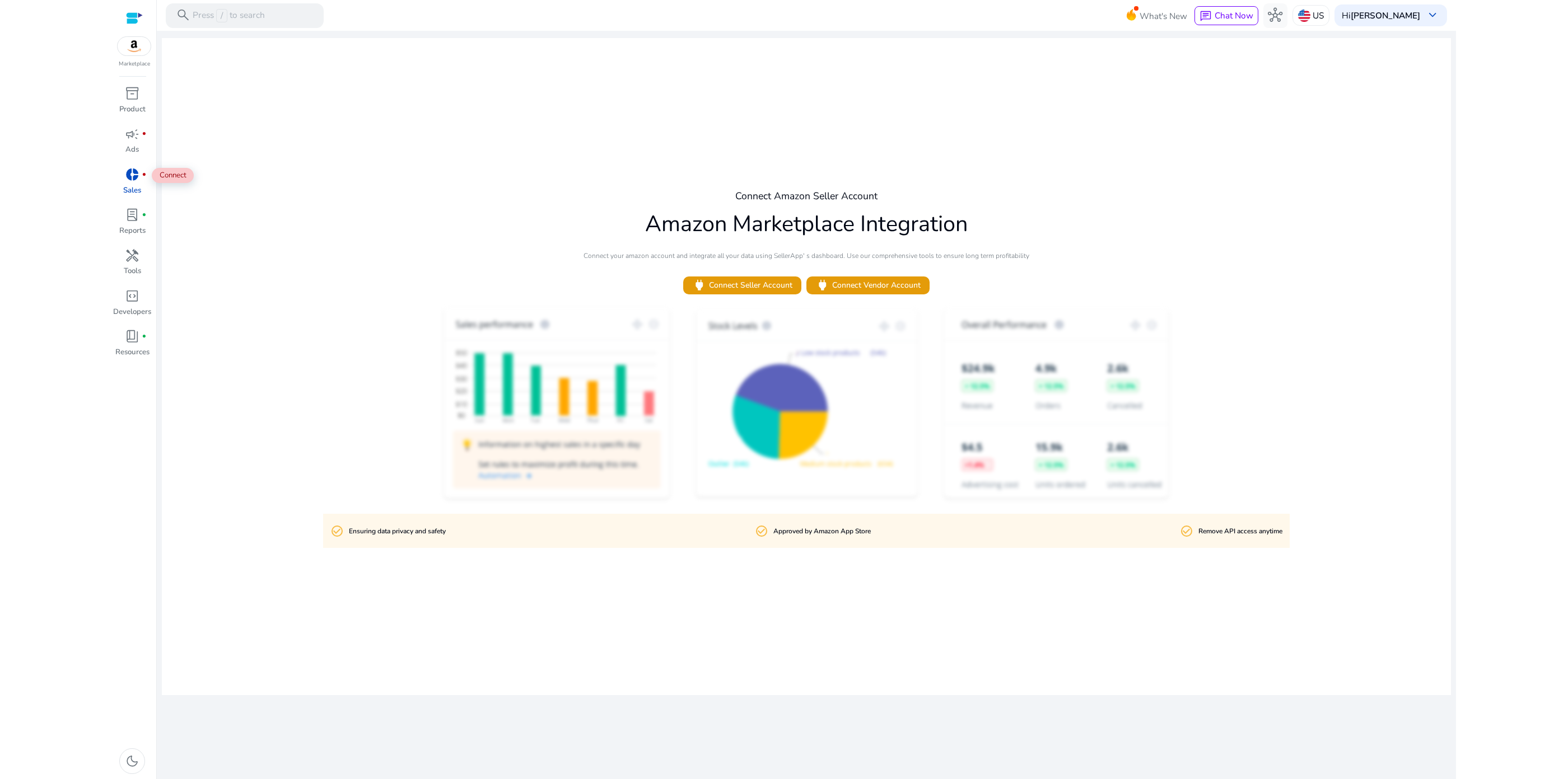
click at [132, 175] on span "donut_small" at bounding box center [132, 175] width 15 height 15
click at [1371, 20] on b "[PERSON_NAME]" at bounding box center [1385, 16] width 69 height 12
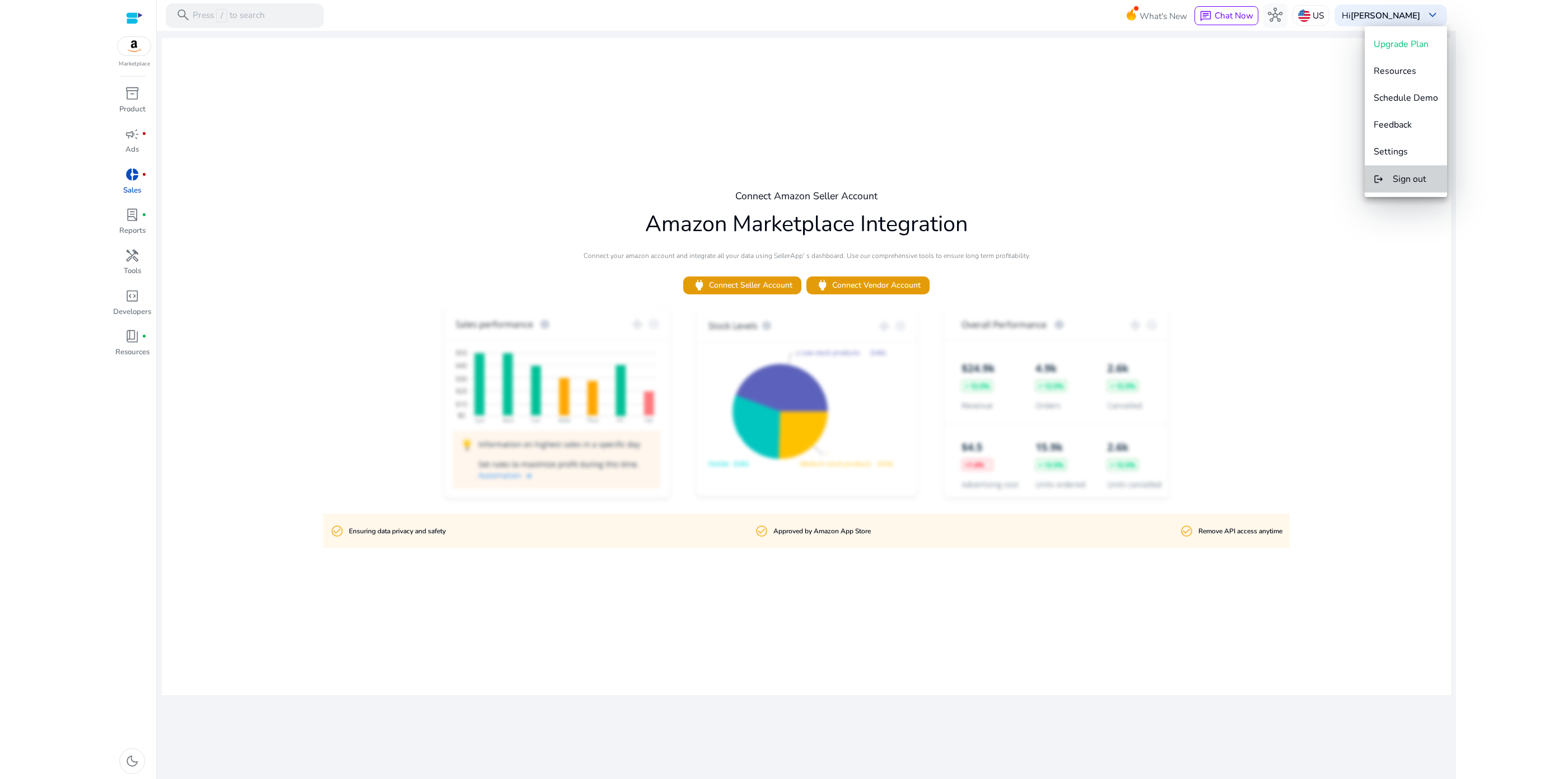
click at [1410, 173] on span "Sign out" at bounding box center [1409, 179] width 33 height 13
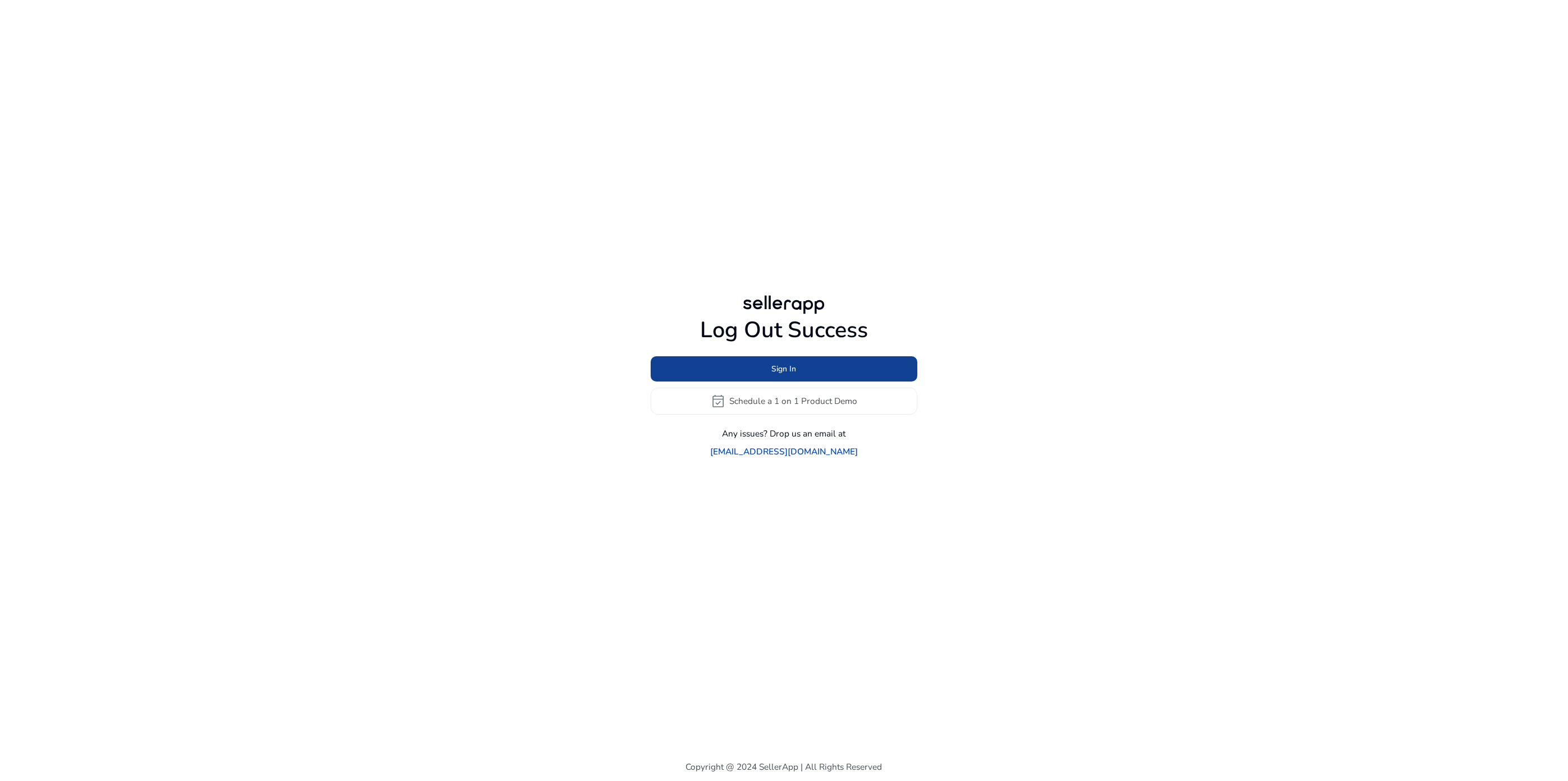
click at [833, 370] on span at bounding box center [784, 369] width 267 height 27
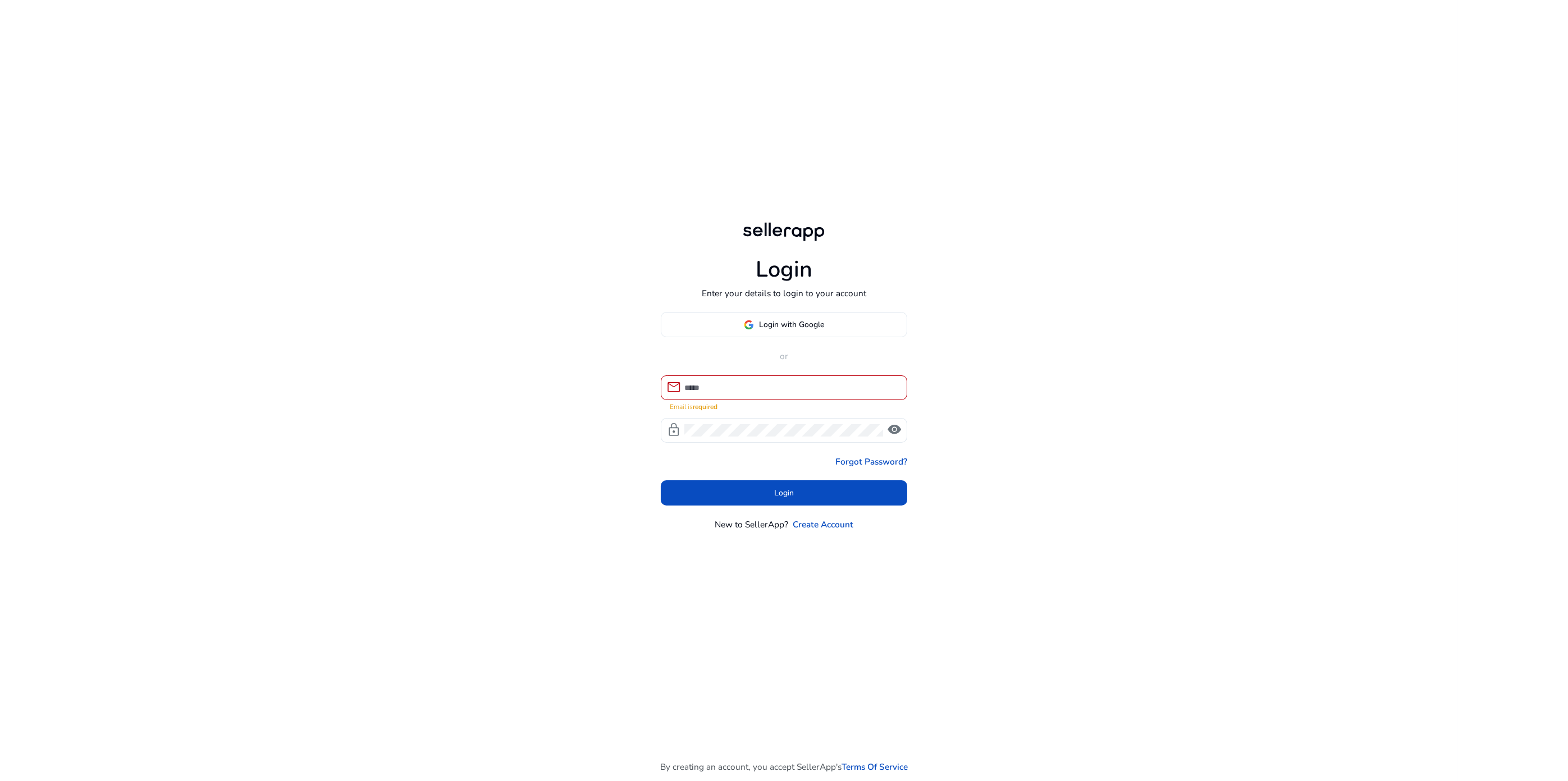
type input "**********"
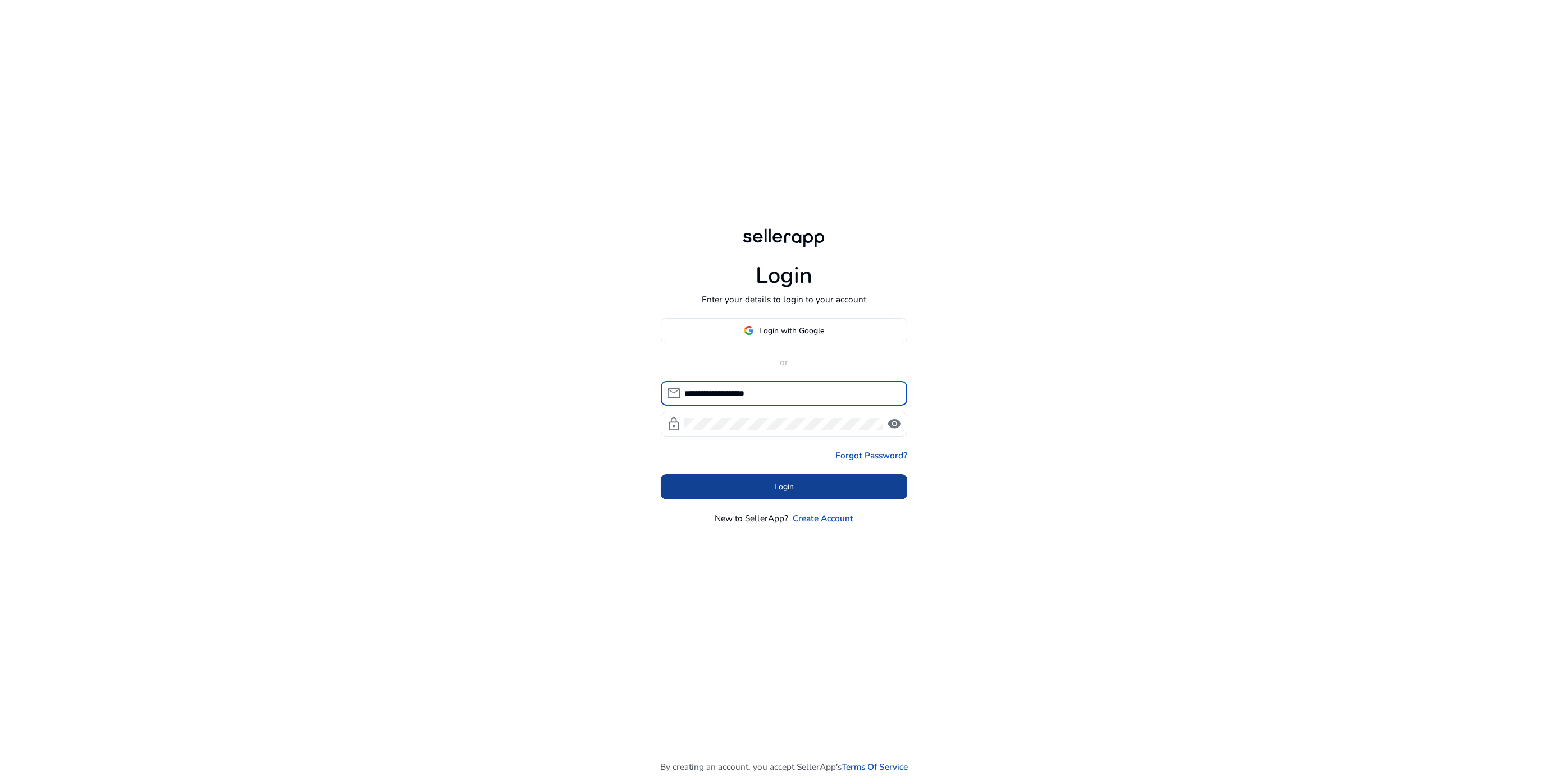
click at [788, 486] on span "Login" at bounding box center [784, 487] width 19 height 12
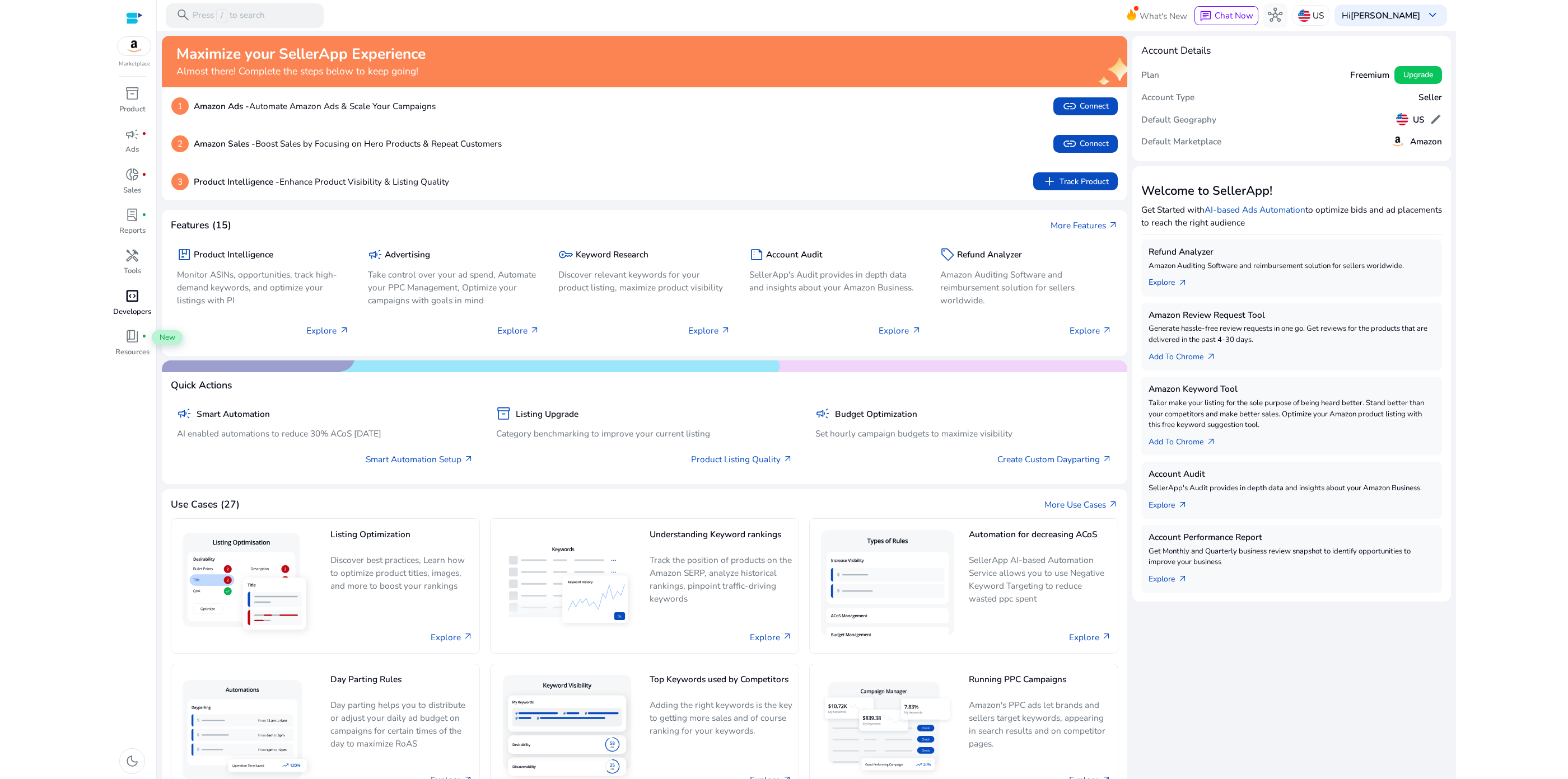
click at [128, 293] on span "code_blocks" at bounding box center [132, 297] width 15 height 15
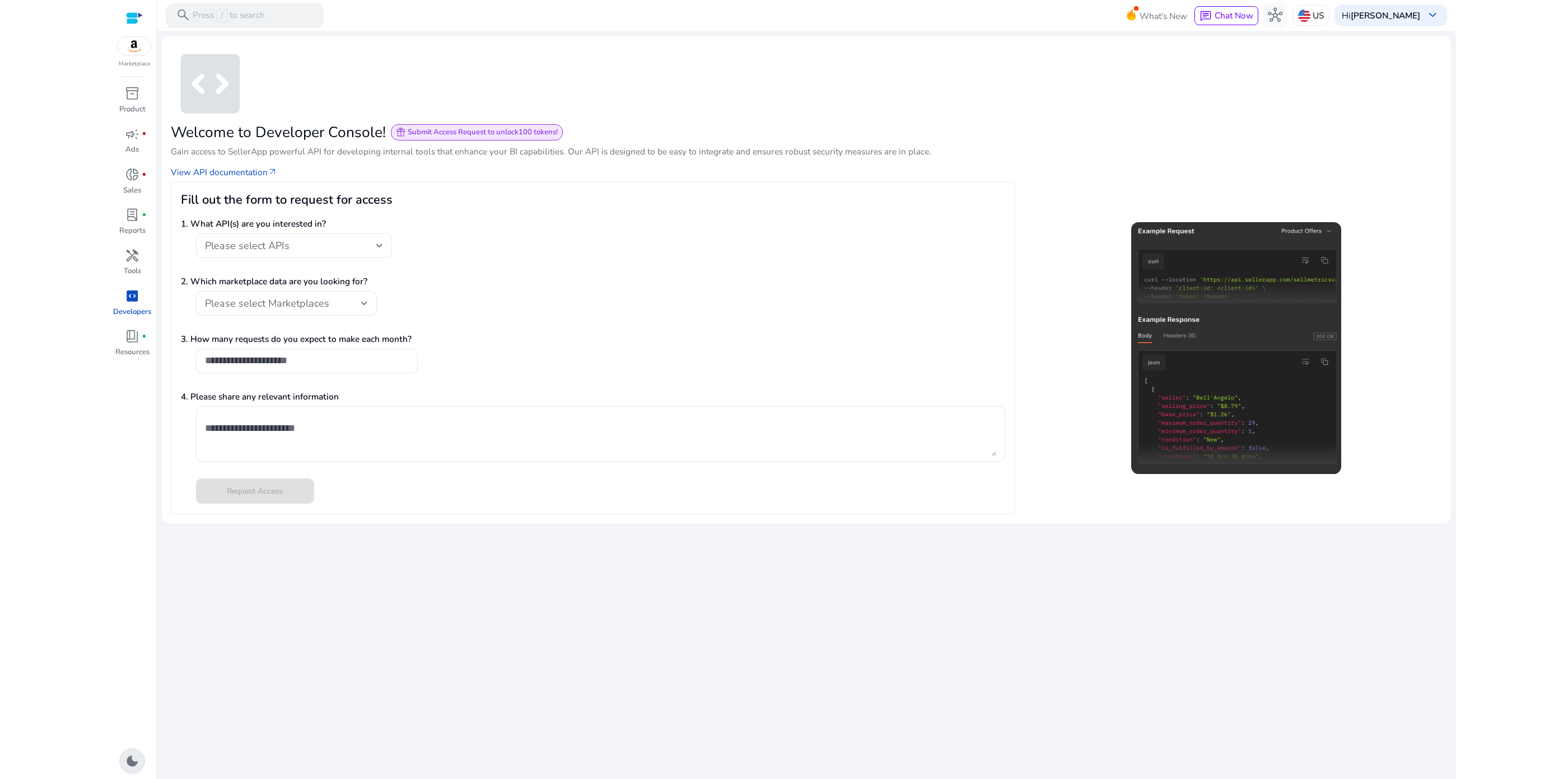
click at [131, 769] on span "dark_mode" at bounding box center [132, 761] width 15 height 15
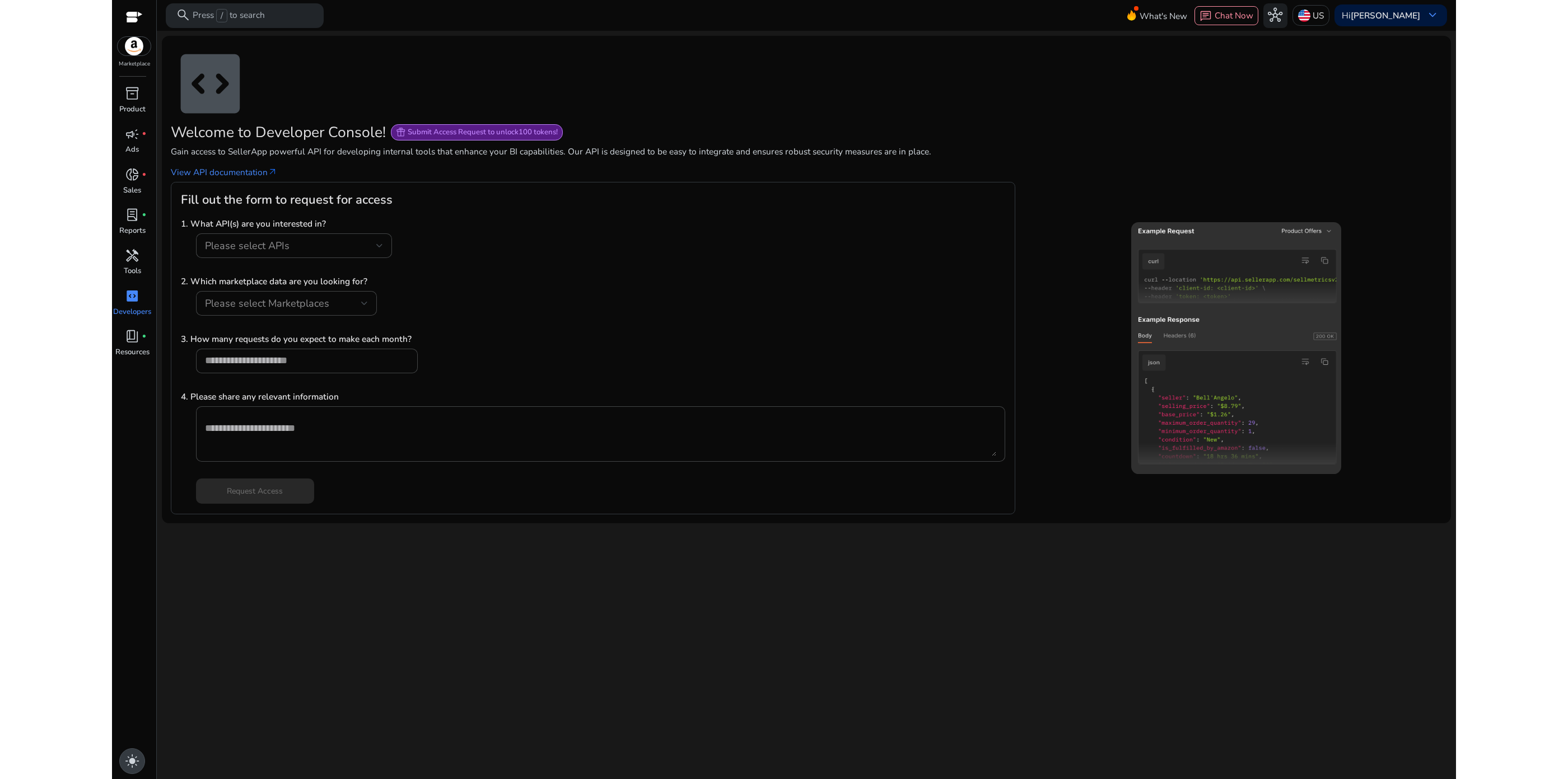
click at [135, 763] on span "light_mode" at bounding box center [132, 761] width 15 height 15
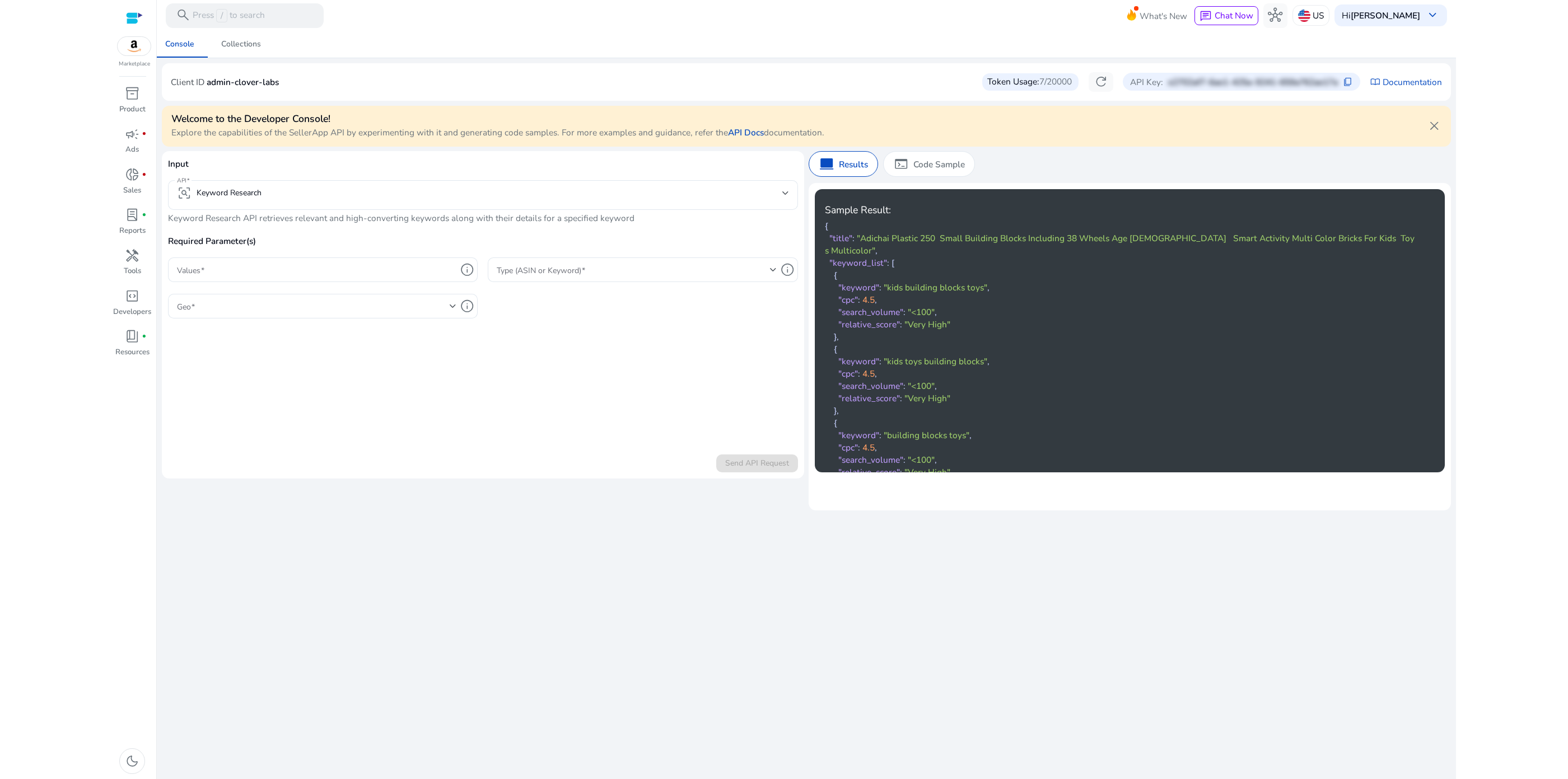
click at [423, 564] on div "We are getting things ready for you... Console Collections Client ID admin-clov…" at bounding box center [807, 404] width 1289 height 749
click at [254, 46] on div "Collections" at bounding box center [240, 44] width 39 height 8
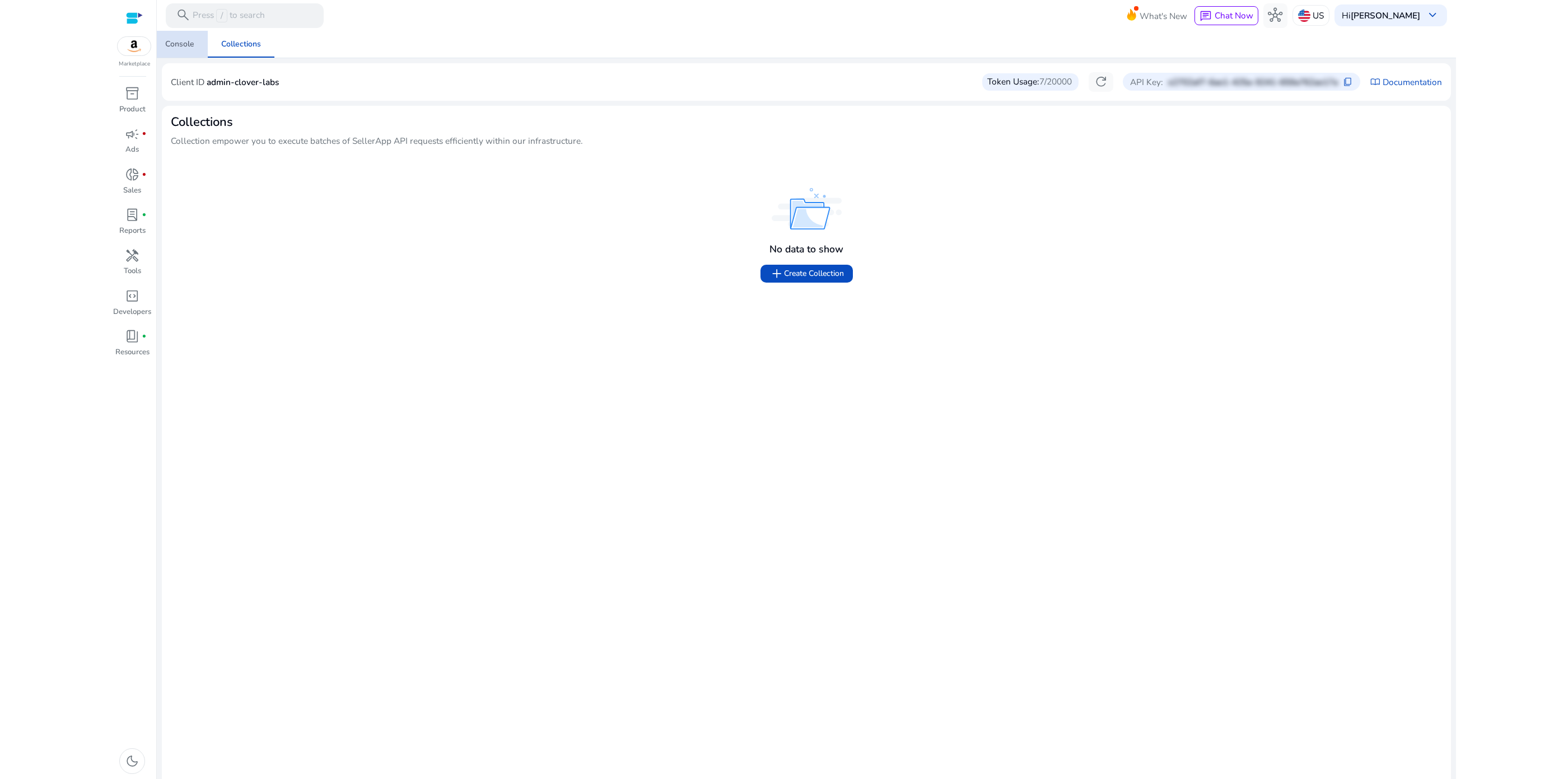
click at [175, 40] on div "Console" at bounding box center [179, 44] width 29 height 8
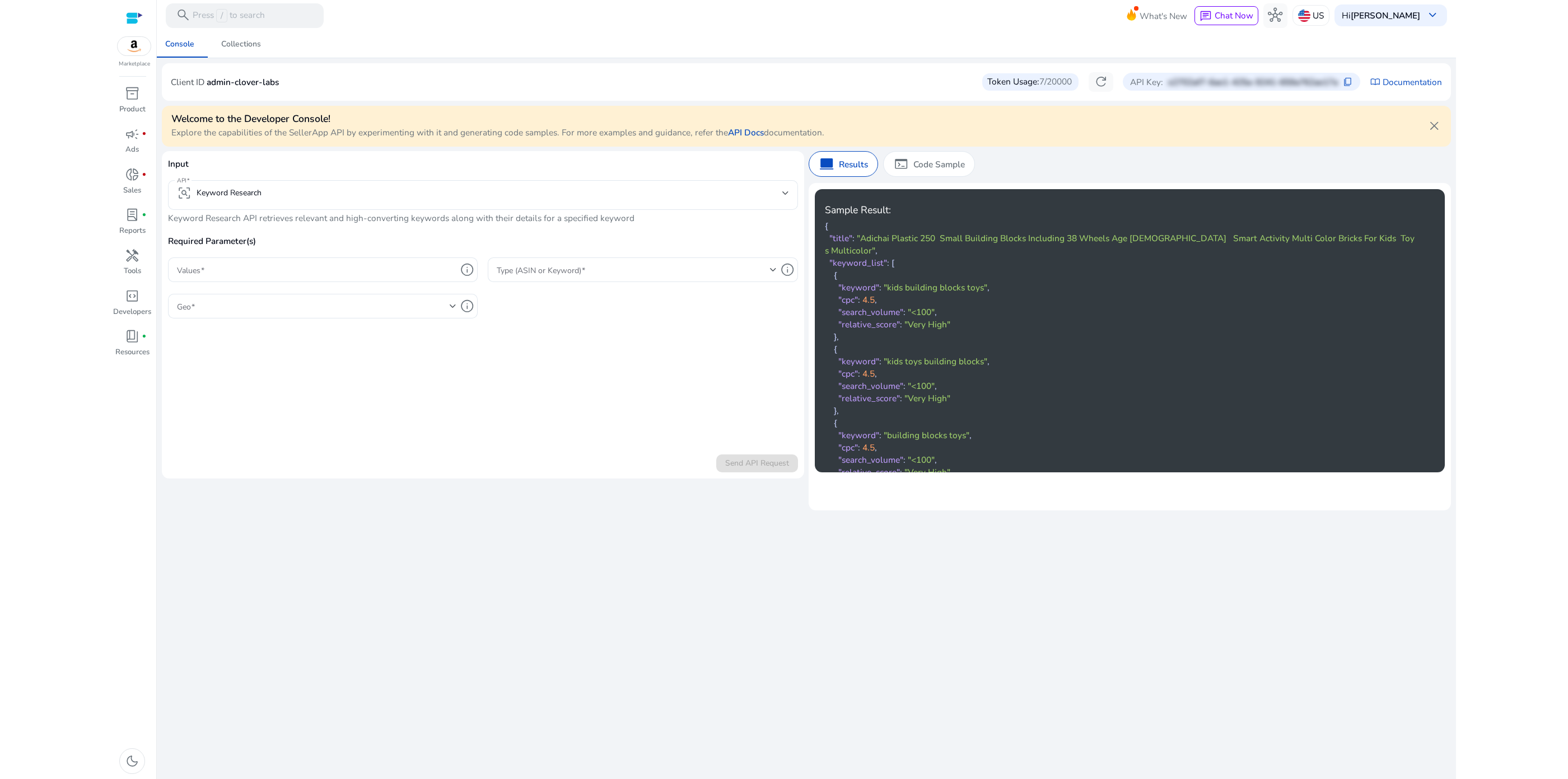
click at [1053, 78] on span "7/20000" at bounding box center [1056, 82] width 33 height 13
click at [947, 160] on p "Code Sample" at bounding box center [938, 164] width 51 height 13
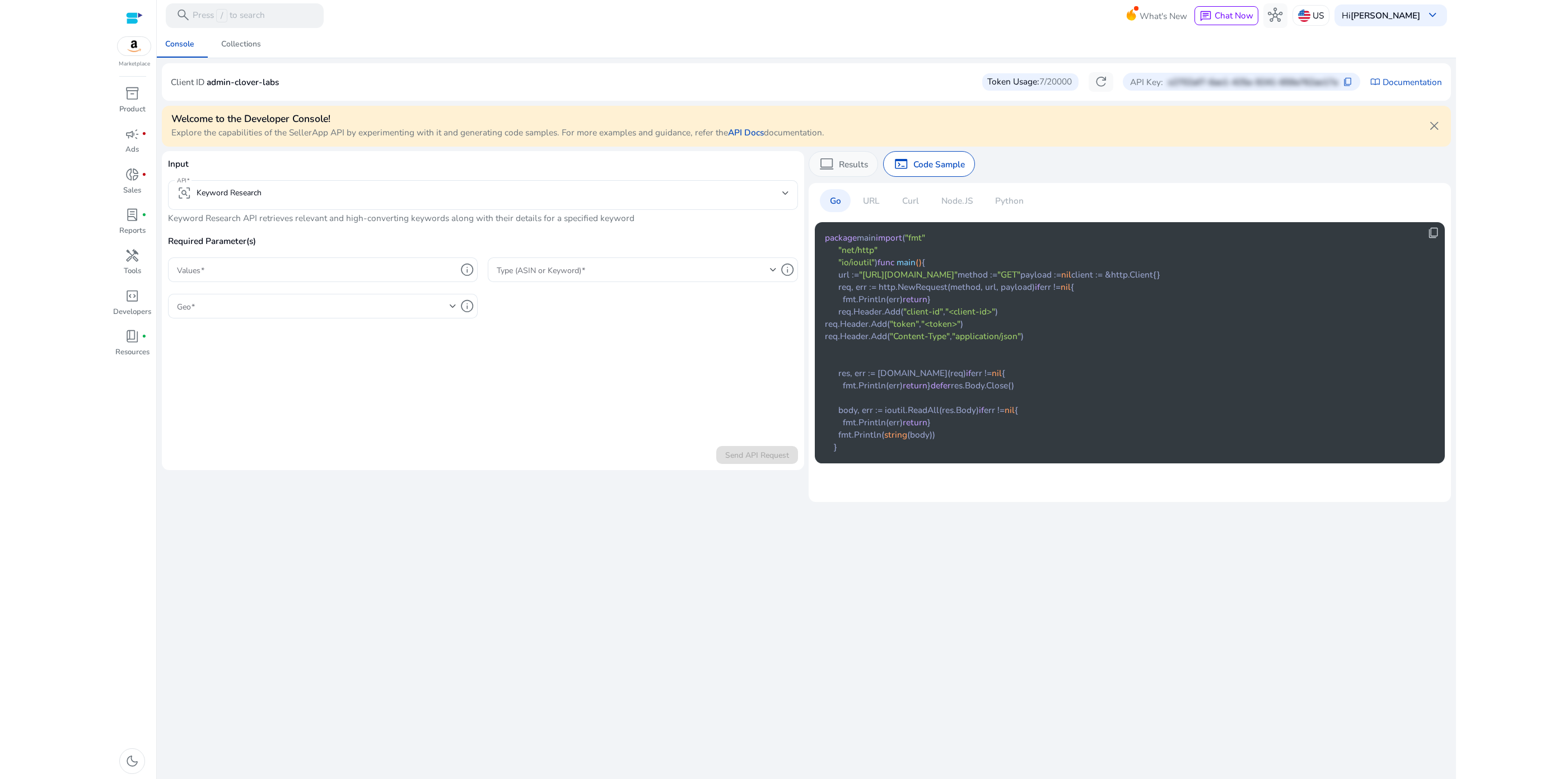
click at [854, 164] on p "Results" at bounding box center [853, 164] width 29 height 13
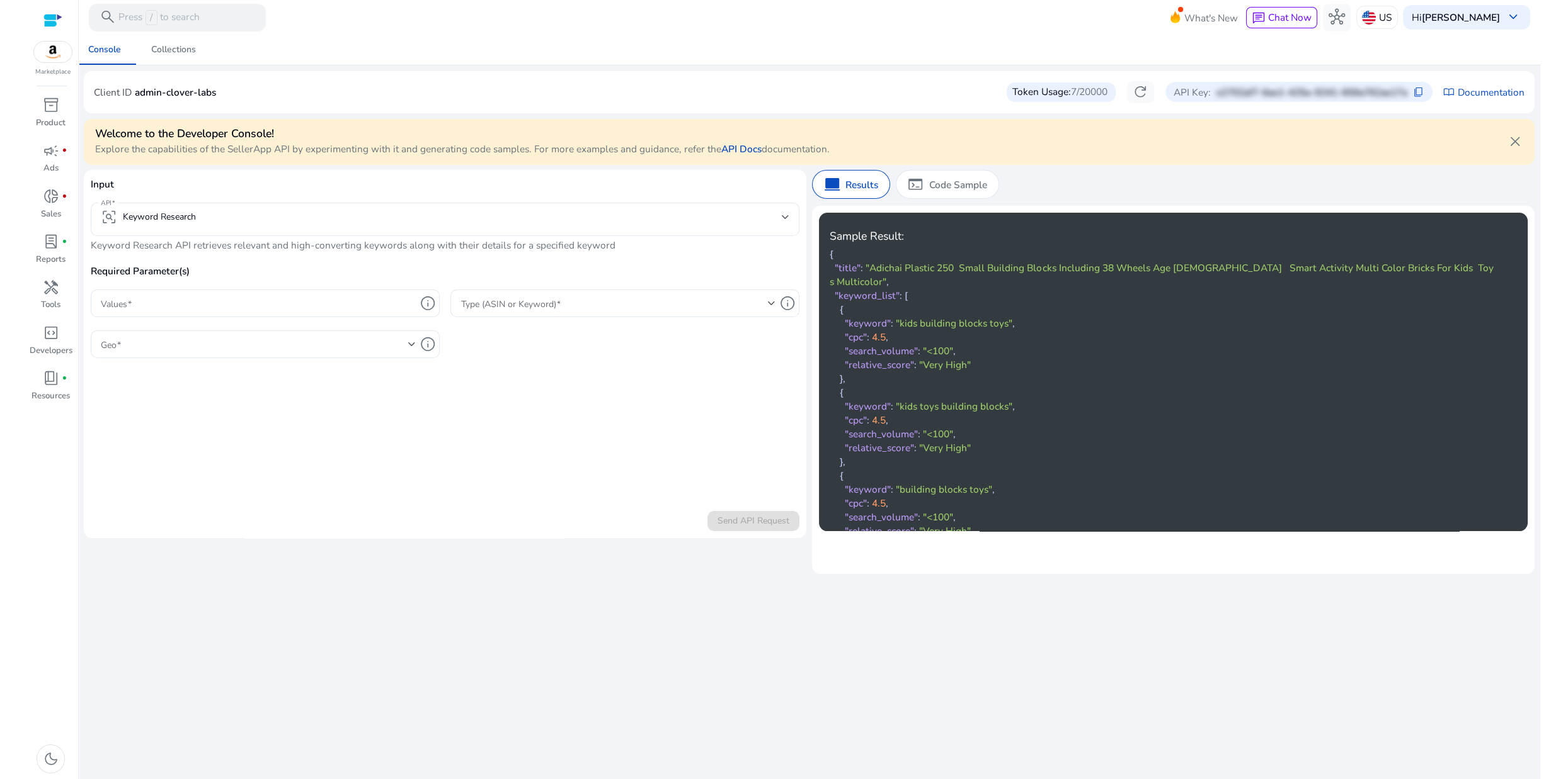
click at [1512, 144] on span "close" at bounding box center [1515, 142] width 17 height 17
